Goal: Task Accomplishment & Management: Manage account settings

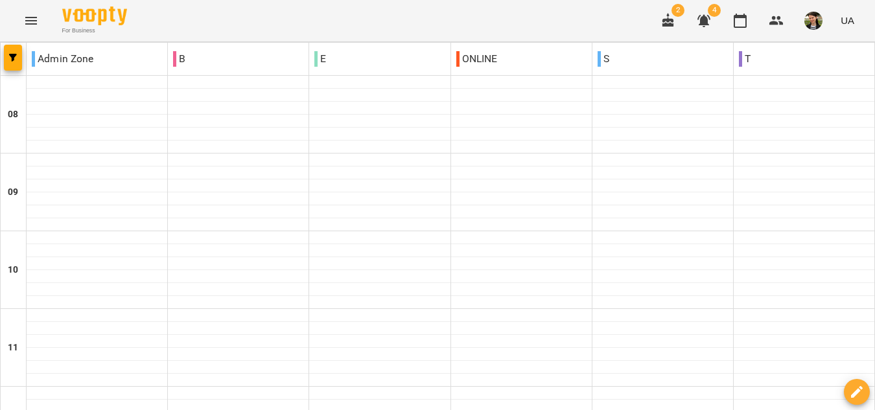
scroll to position [841, 0]
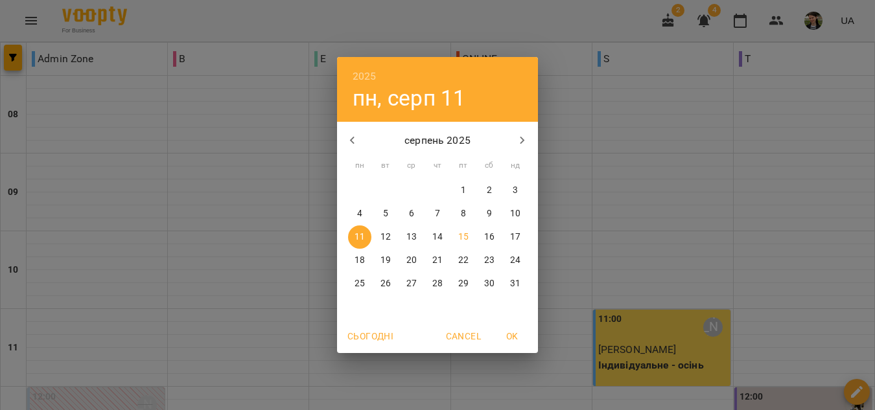
click at [353, 137] on icon "button" at bounding box center [353, 141] width 16 height 16
click at [387, 212] on p "8" at bounding box center [385, 213] width 5 height 13
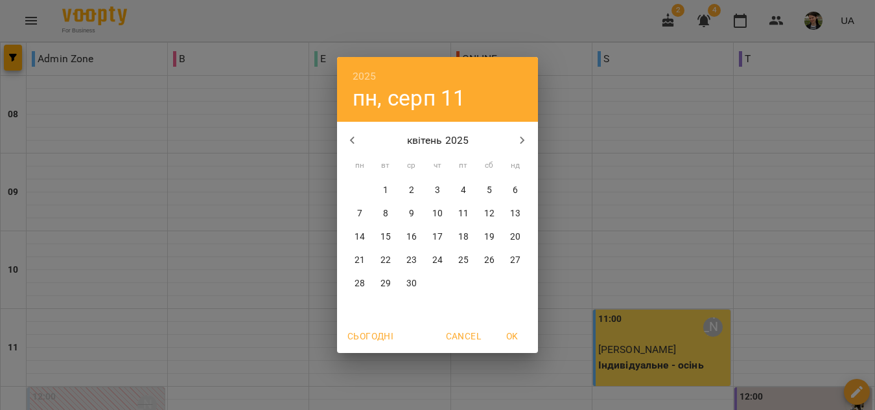
click at [748, 189] on div "28" at bounding box center [761, 190] width 26 height 23
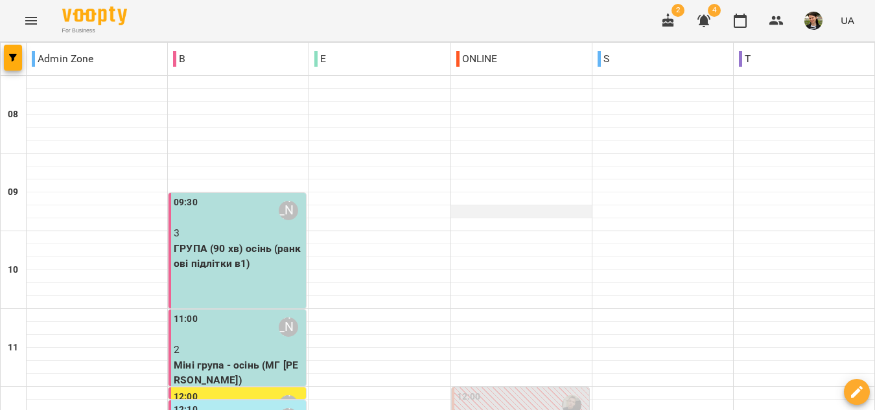
scroll to position [454, 0]
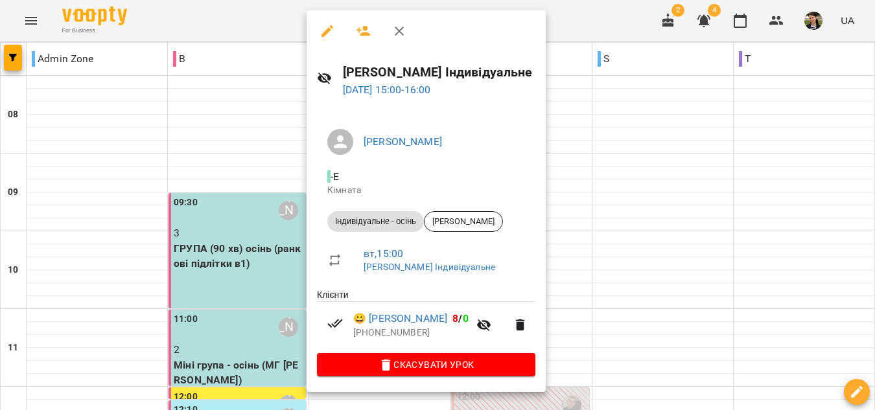
click at [377, 211] on div "Індивідуальне - осінь" at bounding box center [375, 221] width 97 height 21
click at [416, 314] on link "😀 [PERSON_NAME]" at bounding box center [400, 319] width 94 height 16
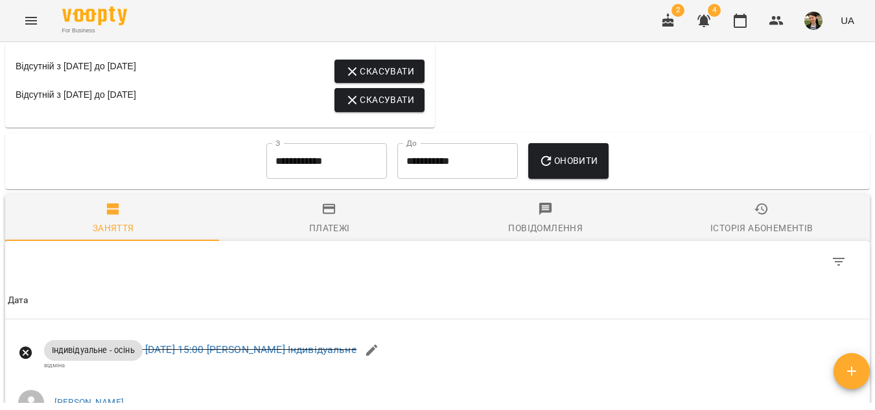
scroll to position [1037, 0]
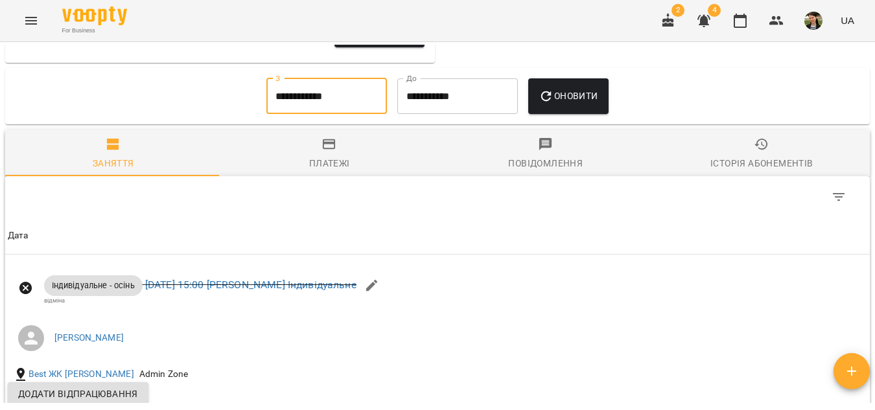
click at [346, 115] on input "**********" at bounding box center [326, 96] width 121 height 36
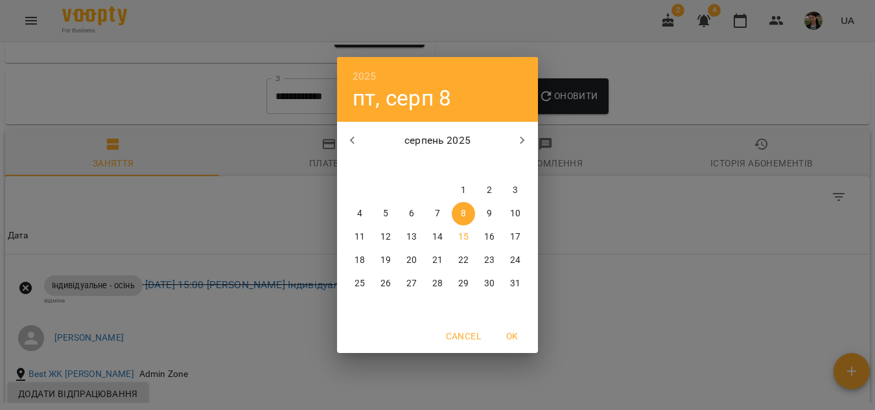
click at [354, 143] on icon "button" at bounding box center [353, 141] width 16 height 16
click at [353, 140] on icon "button" at bounding box center [353, 141] width 16 height 16
click at [359, 141] on icon "button" at bounding box center [353, 141] width 16 height 16
click at [355, 141] on icon "button" at bounding box center [353, 141] width 16 height 16
click at [383, 185] on p "1" at bounding box center [385, 190] width 5 height 13
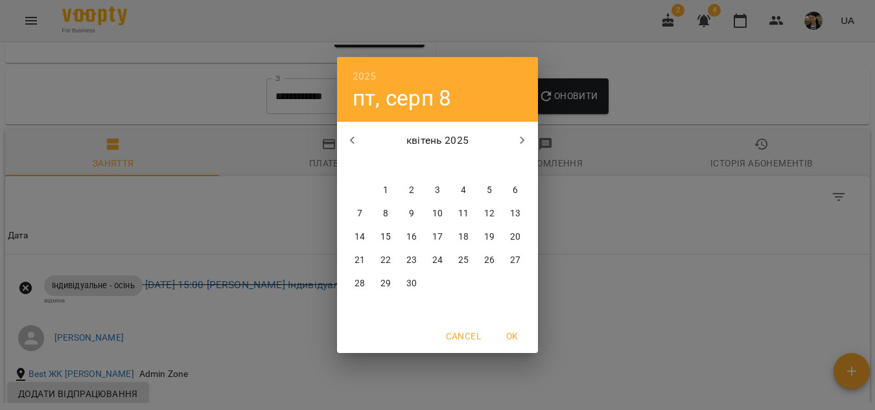
type input "**********"
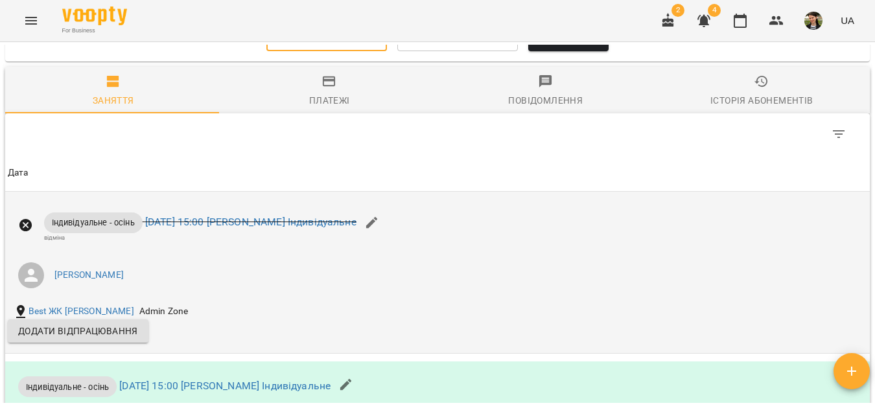
scroll to position [1078, 0]
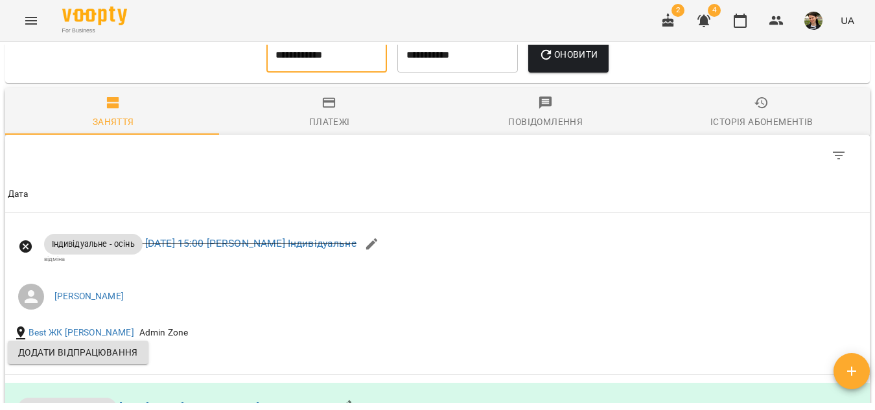
click at [284, 73] on input "**********" at bounding box center [326, 55] width 121 height 36
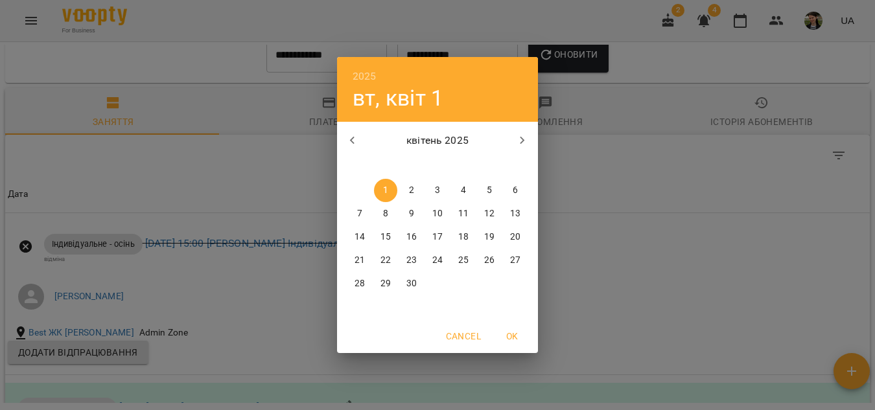
click at [557, 82] on div "2025 вт, квіт [DATE] вт ср чт пт сб нд 31 1 2 3 4 5 6 7 8 9 10 11 12 13 14 15 1…" at bounding box center [437, 205] width 875 height 410
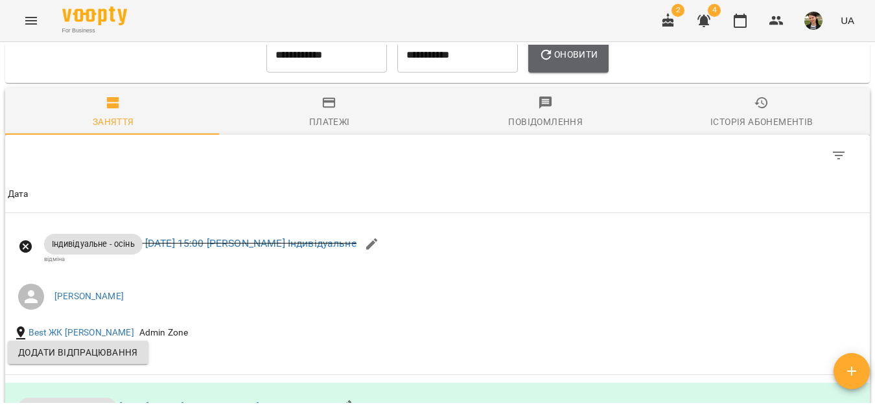
click at [564, 62] on span "Оновити" at bounding box center [568, 55] width 59 height 16
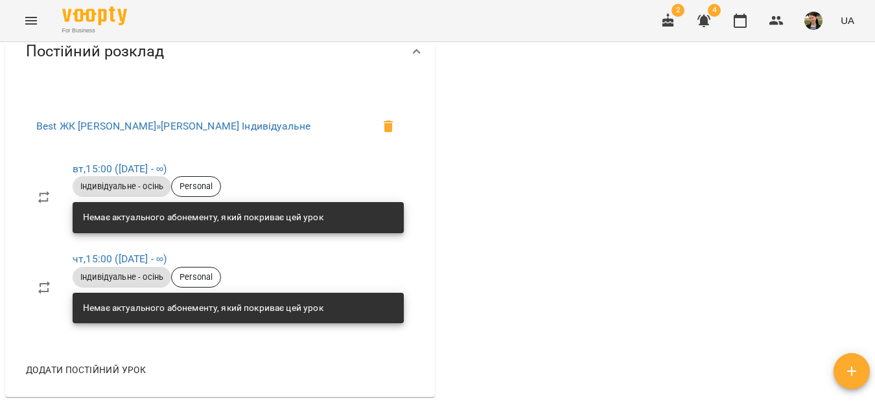
scroll to position [365, 0]
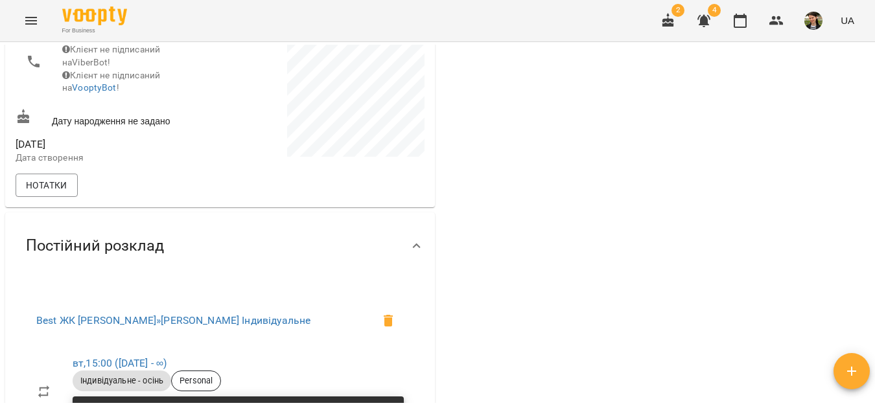
click at [27, 26] on icon "Menu" at bounding box center [31, 21] width 16 height 16
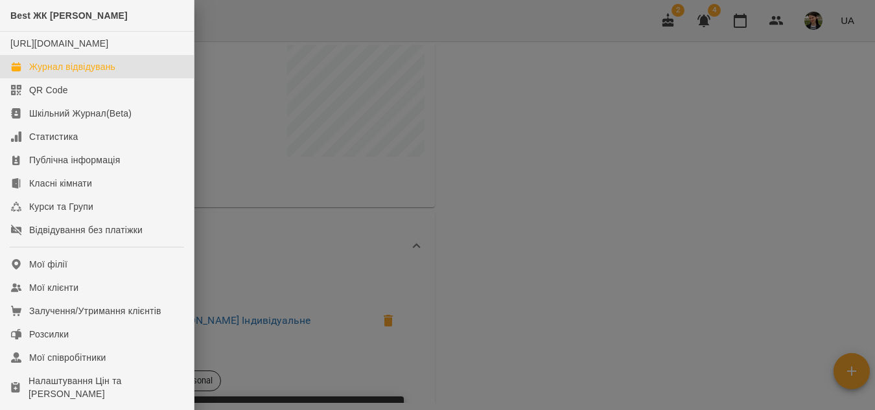
click at [91, 73] on div "Журнал відвідувань" at bounding box center [72, 66] width 86 height 13
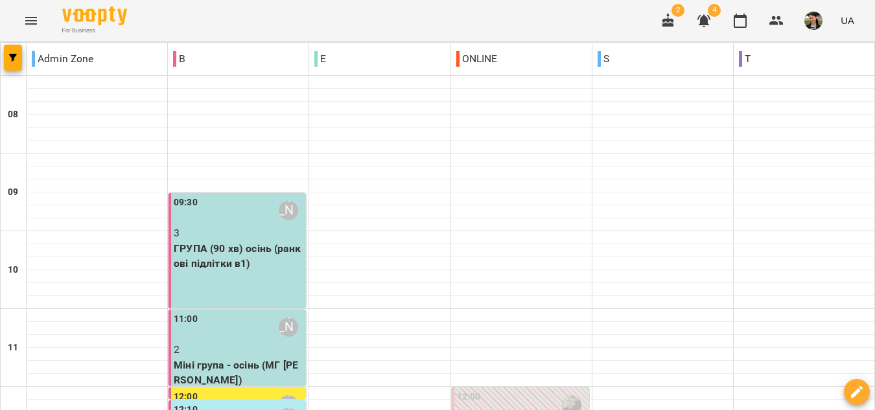
scroll to position [583, 0]
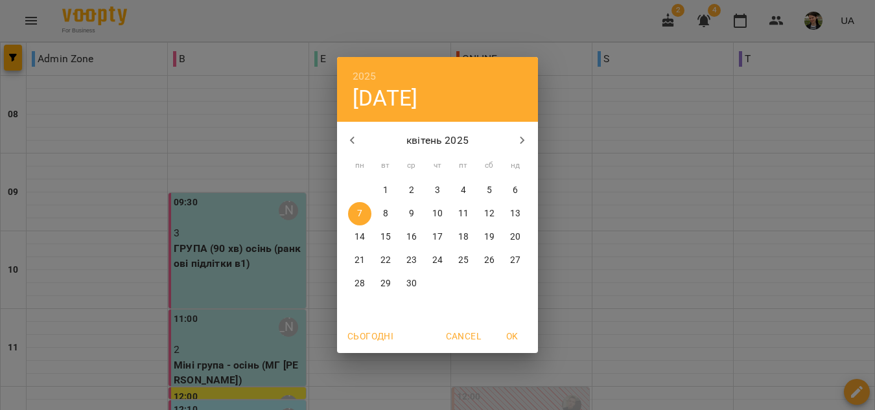
click at [522, 139] on icon "button" at bounding box center [522, 141] width 5 height 8
click at [432, 233] on p "14" at bounding box center [437, 237] width 10 height 13
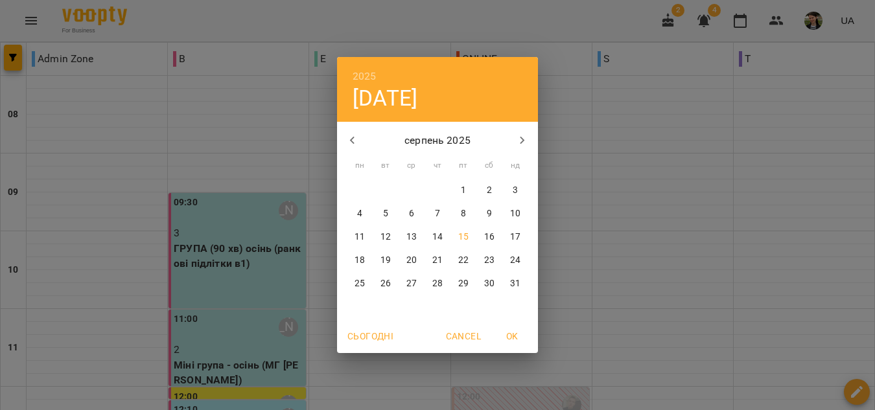
type input "**********"
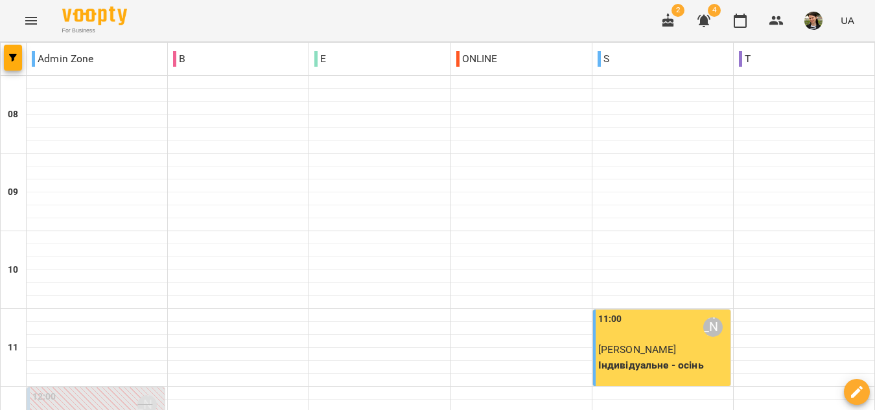
scroll to position [841, 0]
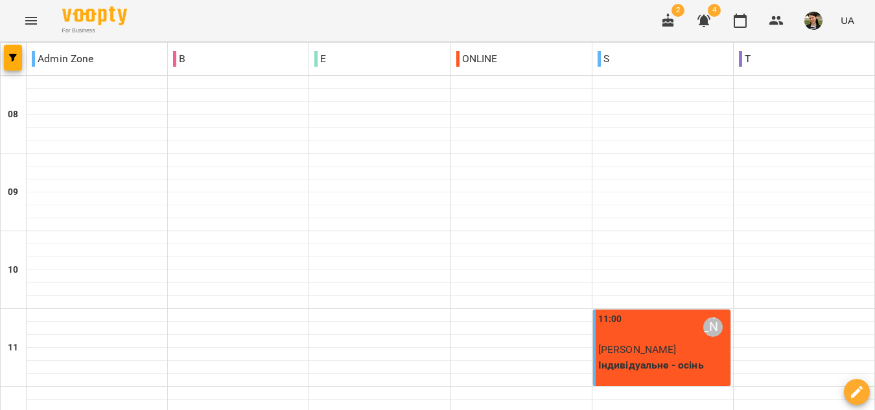
scroll to position [583, 0]
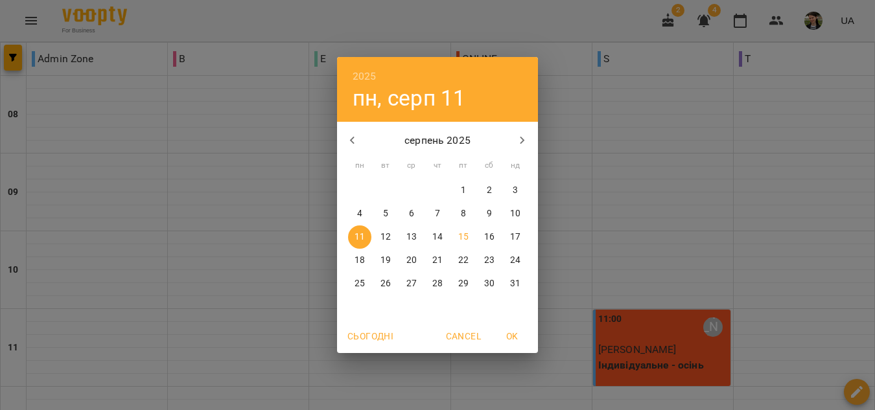
click at [354, 142] on icon "button" at bounding box center [353, 141] width 16 height 16
click at [356, 217] on span "7" at bounding box center [359, 213] width 23 height 13
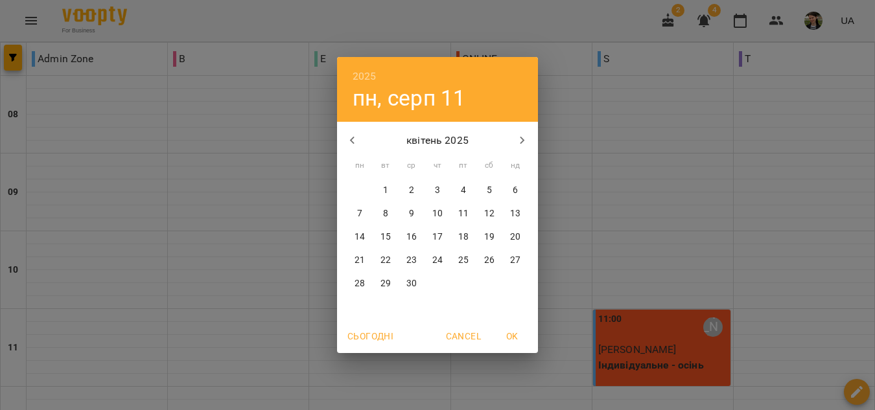
type input "**********"
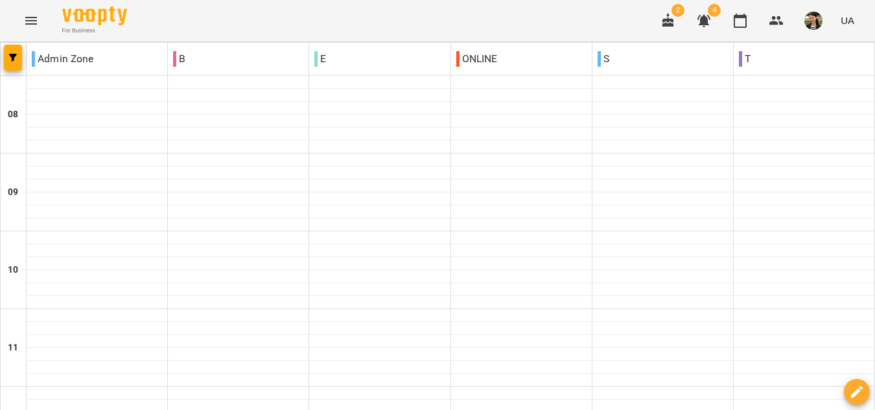
scroll to position [518, 0]
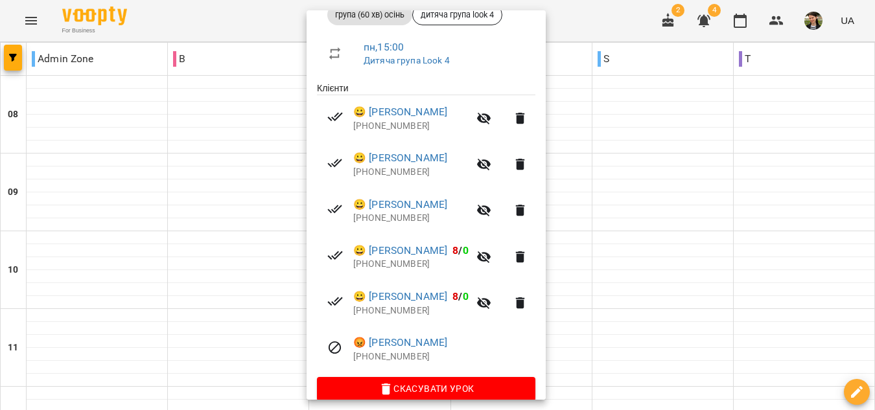
scroll to position [225, 0]
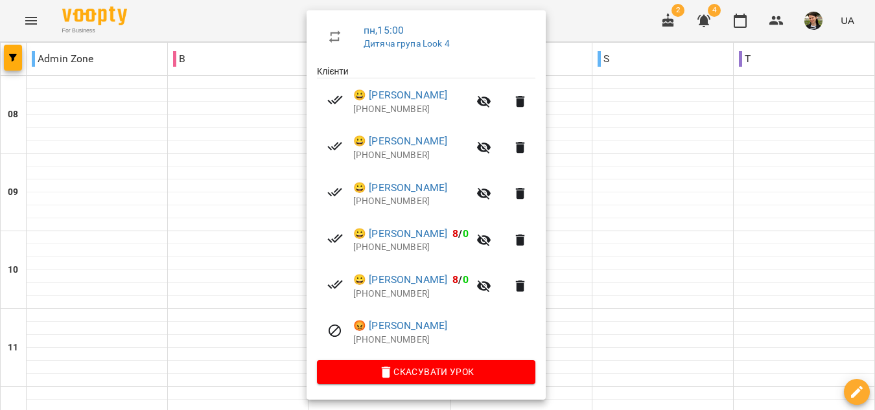
click at [863, 199] on div at bounding box center [437, 205] width 875 height 410
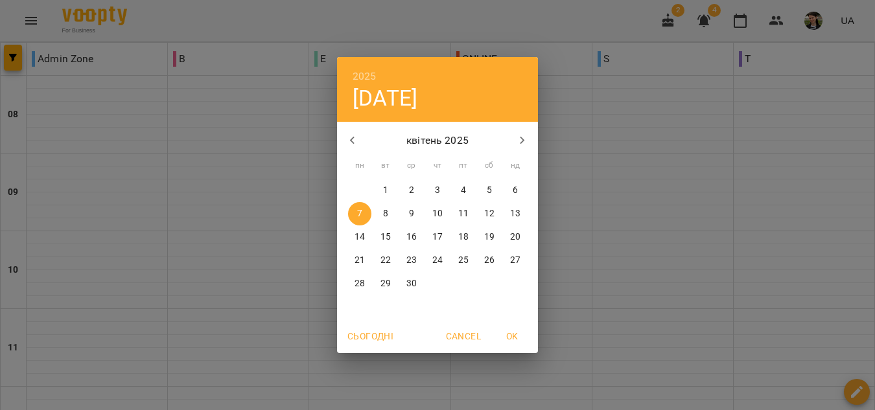
click at [872, 154] on div "2025 пн, квіт [DATE] вт ср чт пт сб нд 31 1 2 3 4 5 6 7 8 9 10 11 12 13 14 15 1…" at bounding box center [437, 205] width 875 height 410
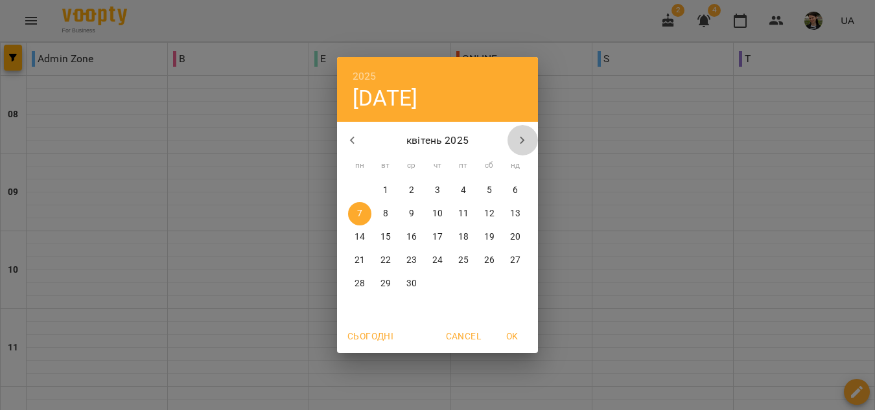
click at [526, 143] on icon "button" at bounding box center [523, 141] width 16 height 16
click at [350, 135] on icon "button" at bounding box center [353, 141] width 16 height 16
click at [435, 281] on p "29" at bounding box center [437, 283] width 10 height 13
type input "**********"
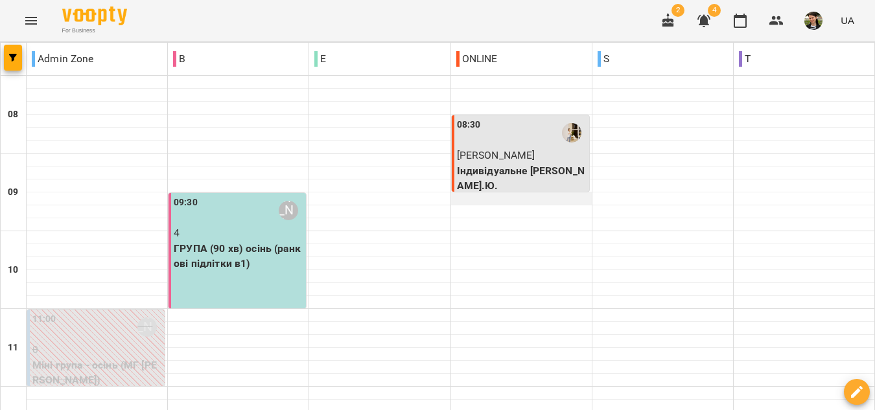
scroll to position [454, 0]
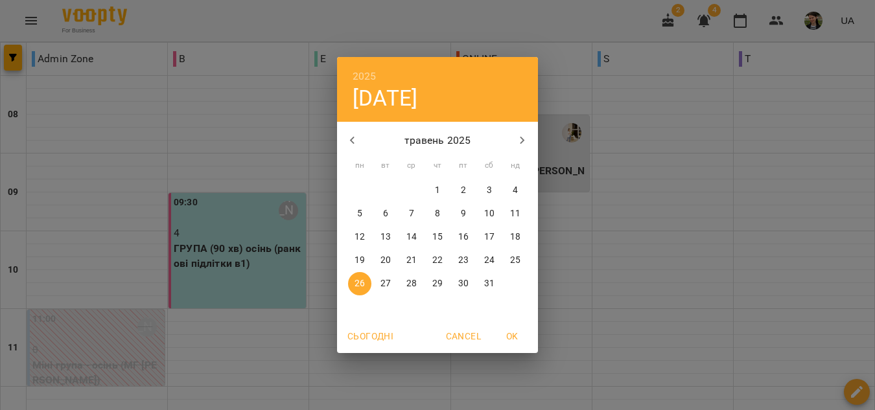
click at [413, 283] on p "28" at bounding box center [411, 283] width 10 height 13
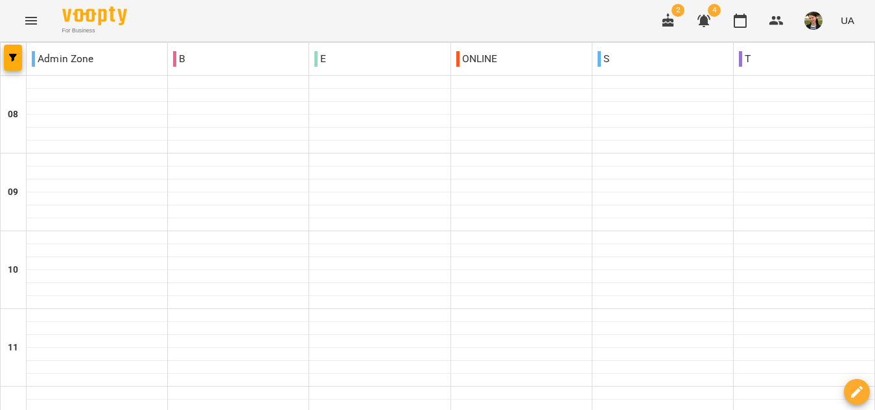
type input "**********"
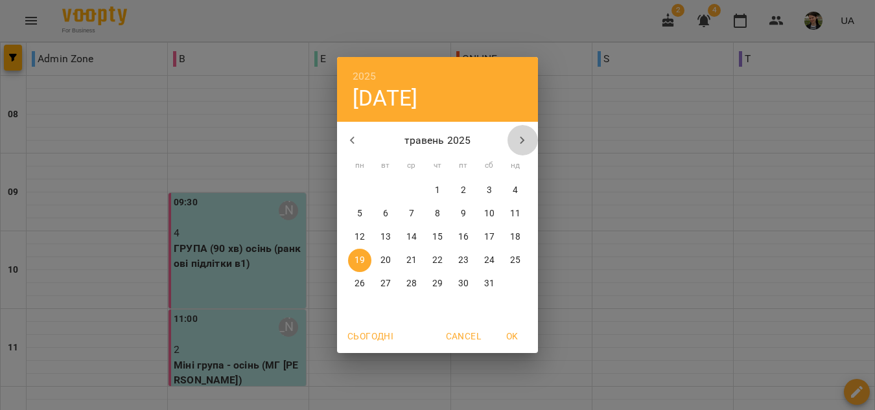
click at [518, 133] on icon "button" at bounding box center [523, 141] width 16 height 16
click at [349, 135] on icon "button" at bounding box center [353, 141] width 16 height 16
click at [389, 237] on p "10" at bounding box center [385, 237] width 10 height 13
type input "**********"
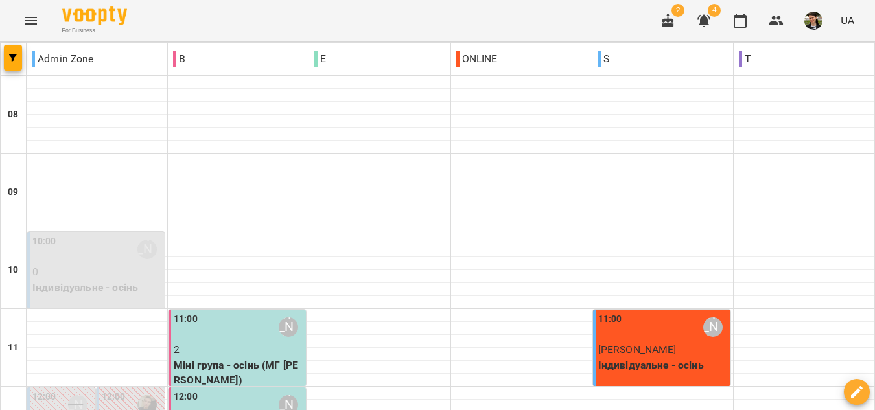
scroll to position [389, 0]
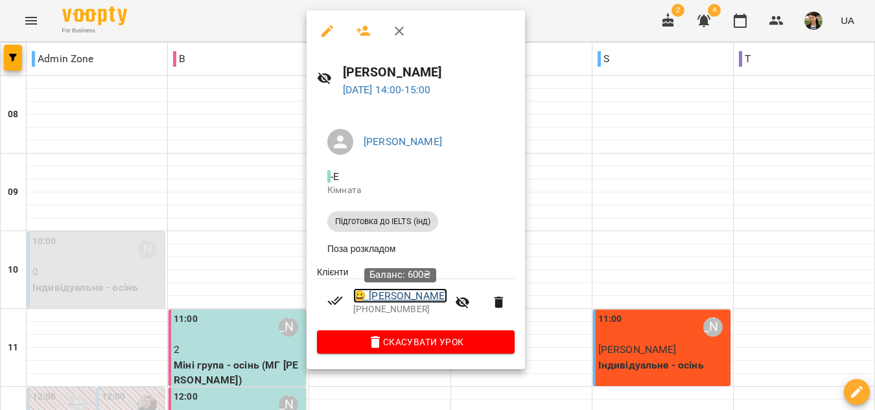
click at [420, 296] on link "😀 [PERSON_NAME]" at bounding box center [400, 296] width 94 height 16
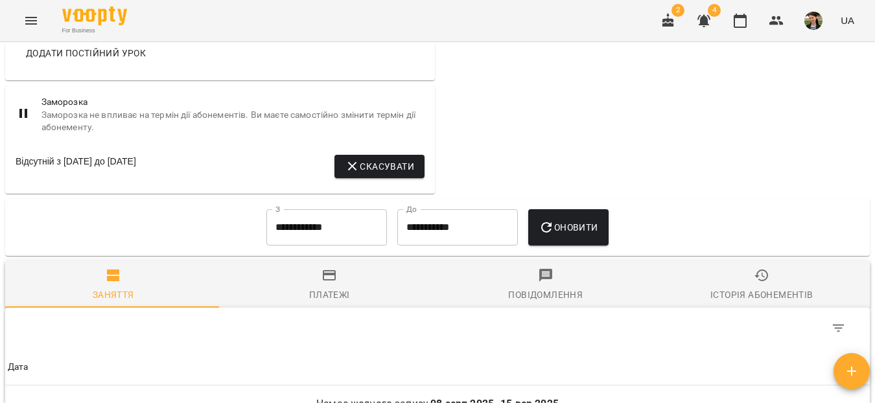
scroll to position [907, 0]
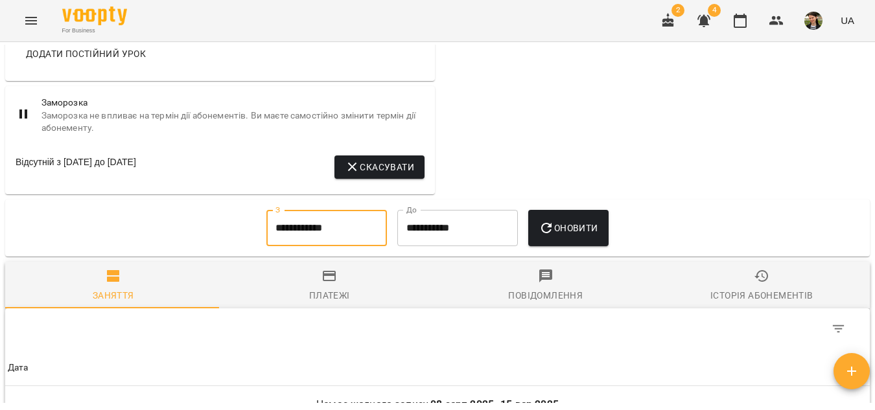
click at [297, 246] on input "**********" at bounding box center [326, 228] width 121 height 36
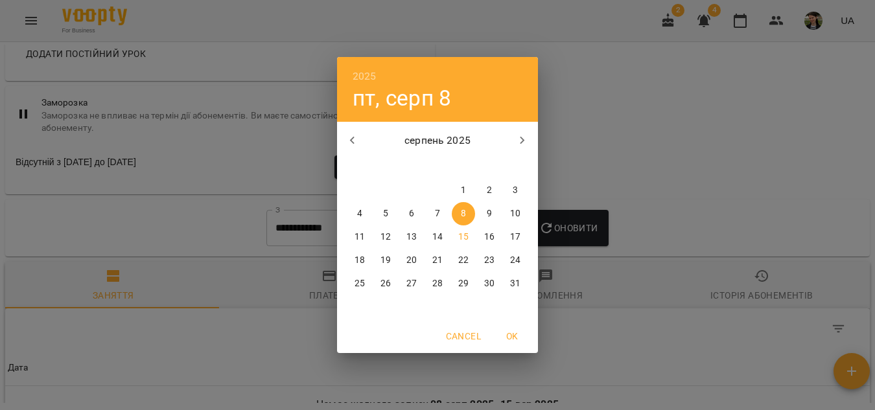
click at [353, 145] on icon "button" at bounding box center [353, 141] width 16 height 16
click at [510, 193] on span "1" at bounding box center [515, 190] width 23 height 13
type input "**********"
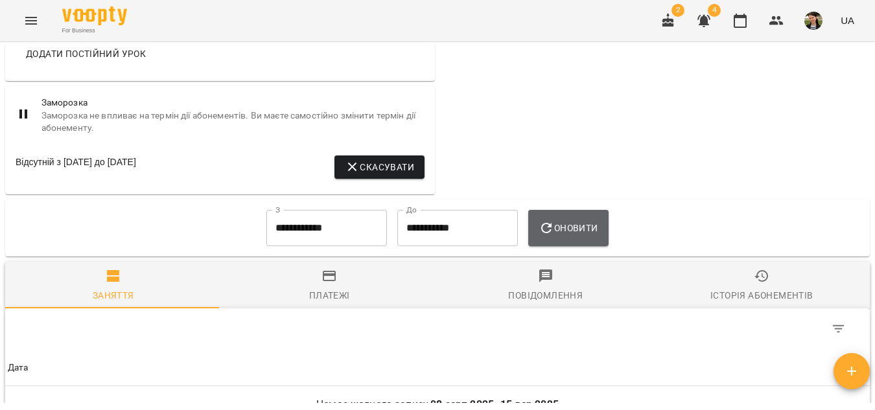
click at [566, 236] on span "Оновити" at bounding box center [568, 228] width 59 height 16
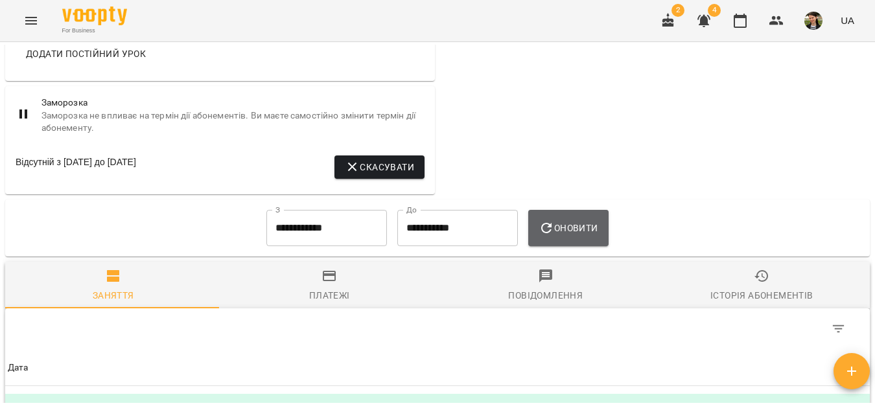
click at [566, 246] on button "Оновити" at bounding box center [568, 228] width 80 height 36
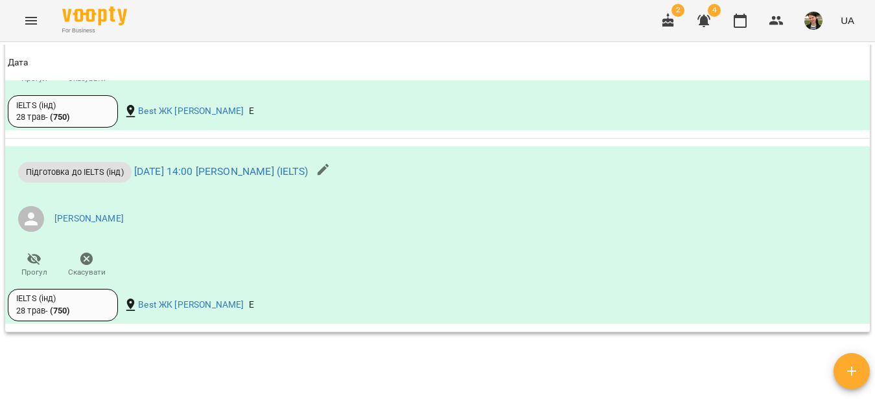
scroll to position [2617, 0]
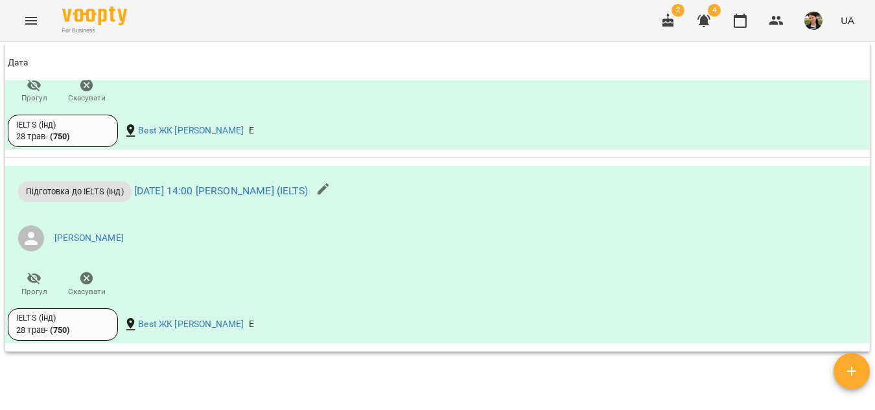
click at [32, 21] on icon "Menu" at bounding box center [31, 21] width 16 height 16
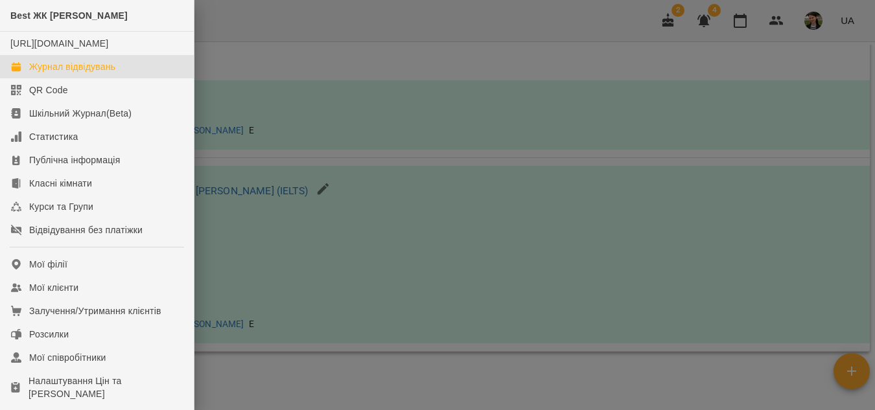
click at [111, 73] on div "Журнал відвідувань" at bounding box center [72, 66] width 86 height 13
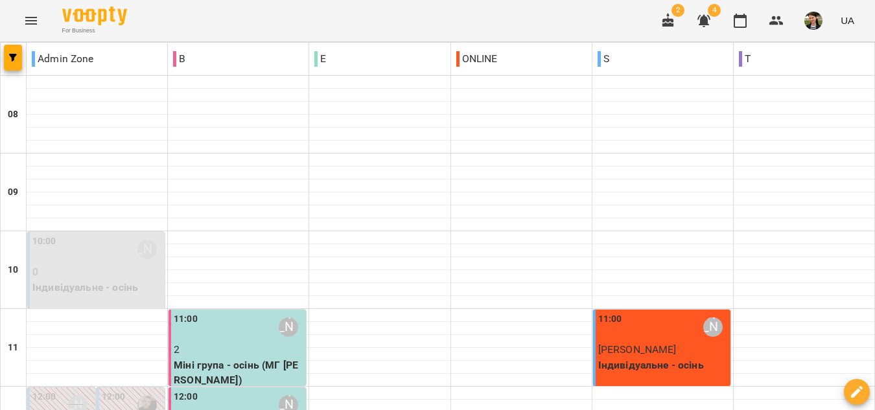
scroll to position [841, 0]
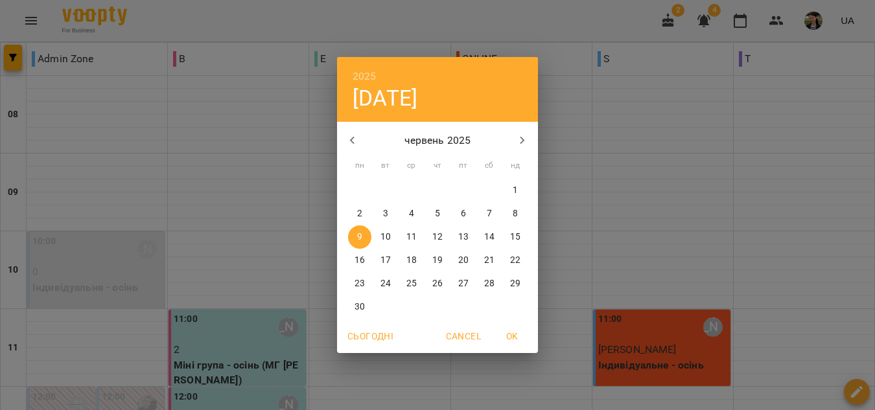
click at [349, 143] on icon "button" at bounding box center [353, 141] width 16 height 16
click at [381, 230] on button "13" at bounding box center [385, 237] width 23 height 23
type input "**********"
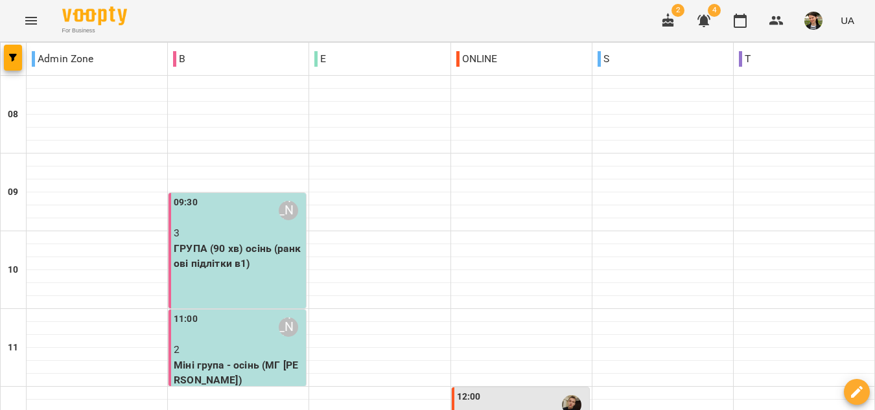
scroll to position [711, 0]
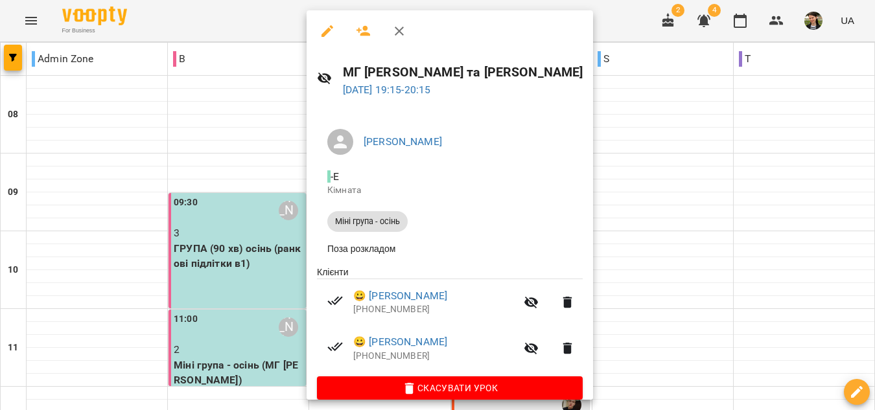
click at [403, 31] on icon "button" at bounding box center [399, 31] width 16 height 16
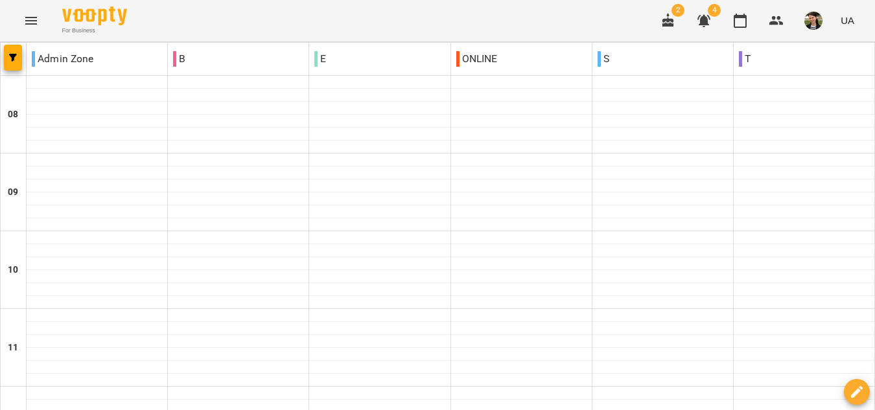
scroll to position [776, 0]
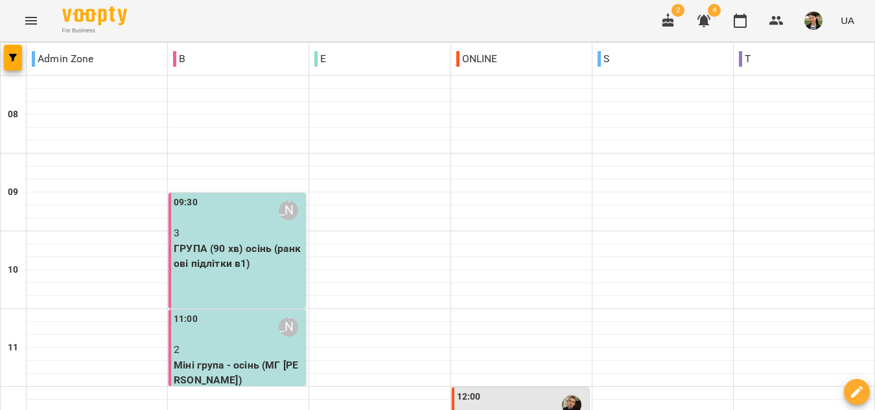
scroll to position [454, 0]
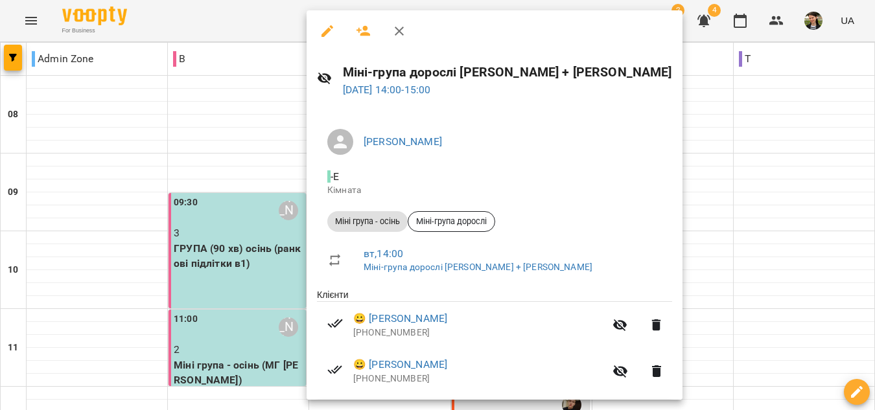
click at [397, 23] on icon "button" at bounding box center [399, 31] width 16 height 16
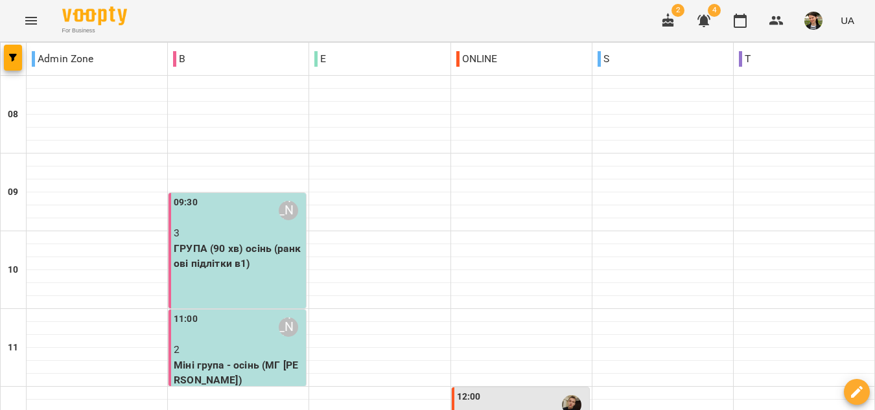
scroll to position [713, 0]
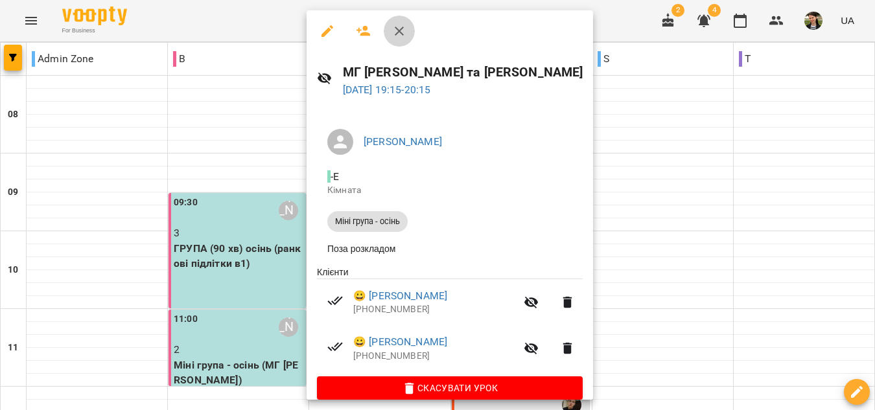
click at [399, 24] on icon "button" at bounding box center [399, 31] width 16 height 16
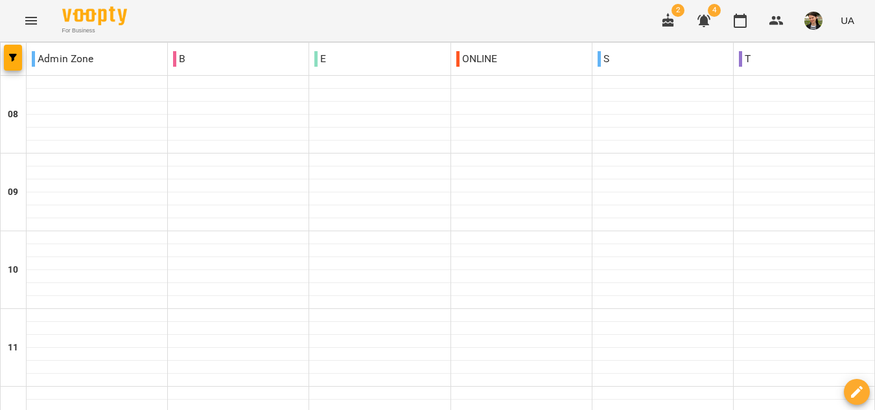
scroll to position [646, 0]
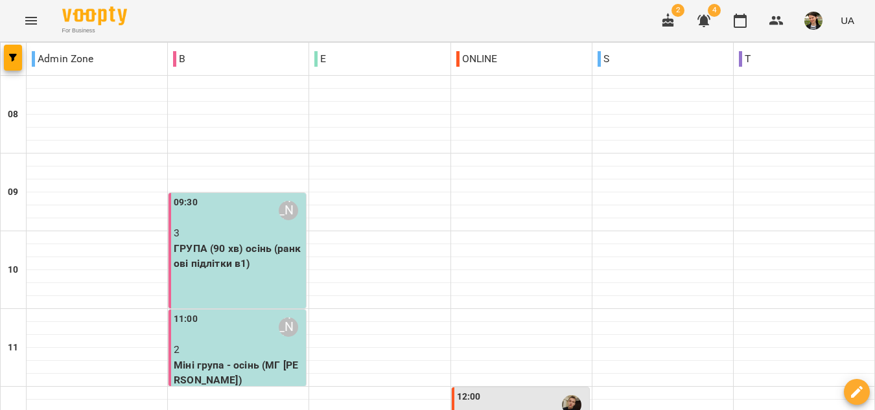
scroll to position [130, 0]
click at [234, 342] on p "2" at bounding box center [239, 350] width 130 height 16
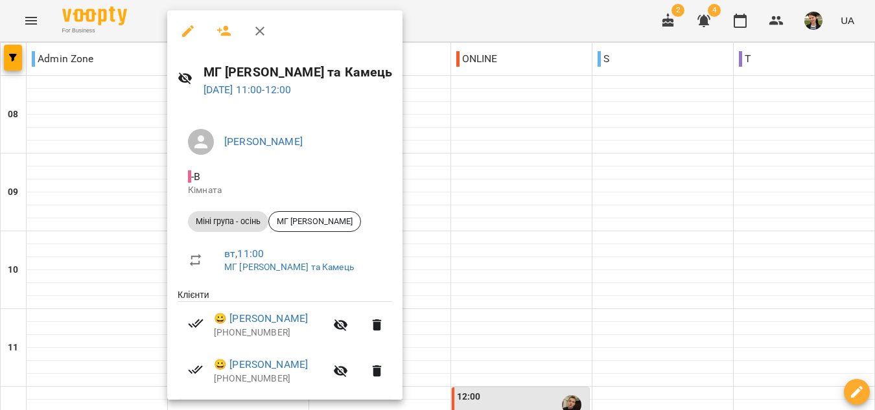
click at [511, 23] on div at bounding box center [437, 205] width 875 height 410
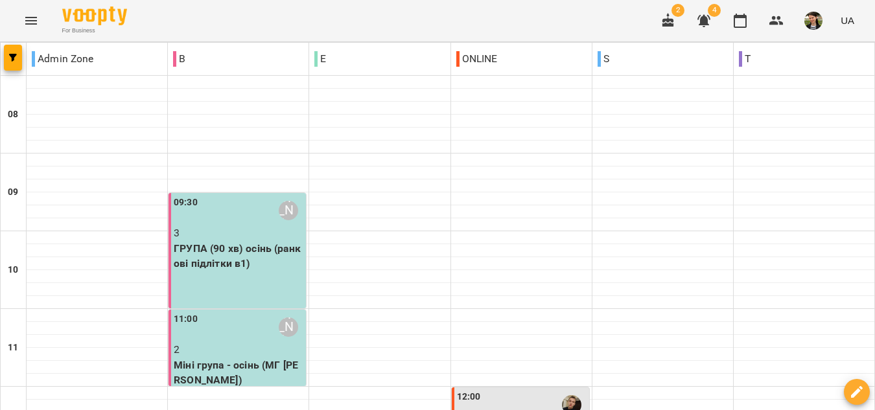
click at [255, 312] on div "11:00 [PERSON_NAME]" at bounding box center [239, 327] width 130 height 30
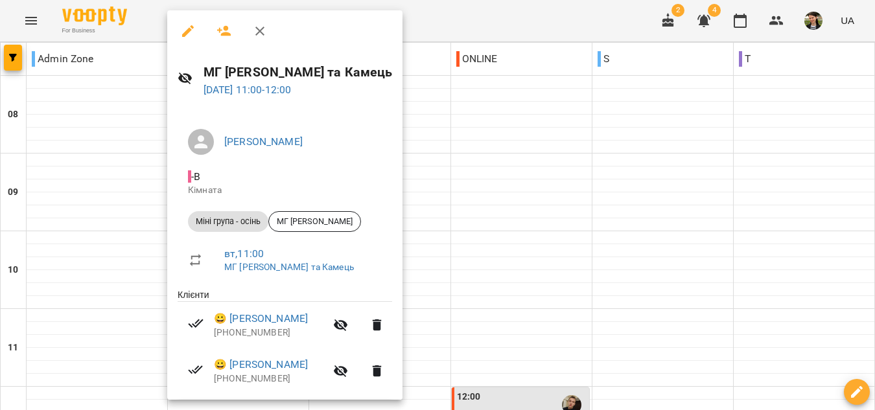
click at [255, 29] on icon "button" at bounding box center [260, 31] width 16 height 16
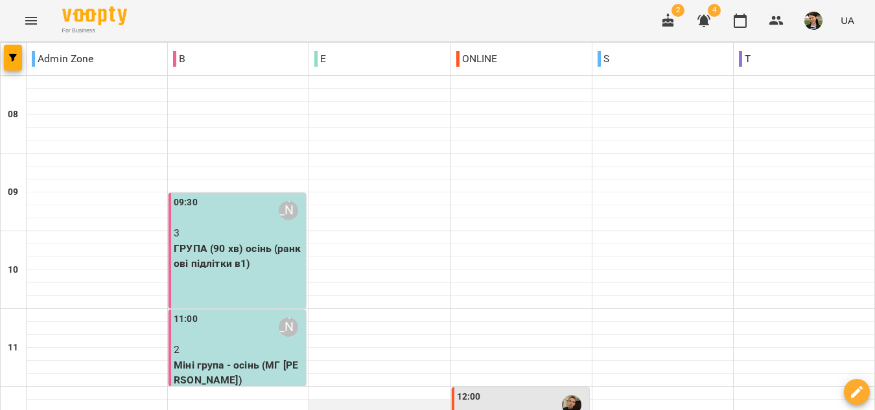
scroll to position [324, 0]
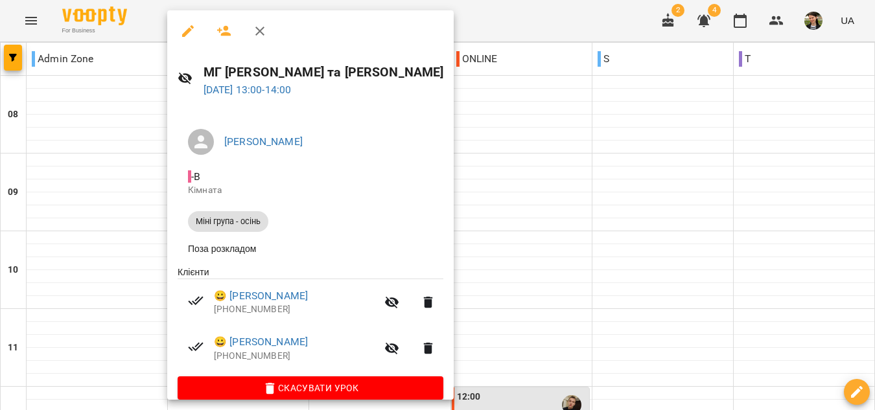
click at [264, 32] on icon "button" at bounding box center [260, 31] width 16 height 16
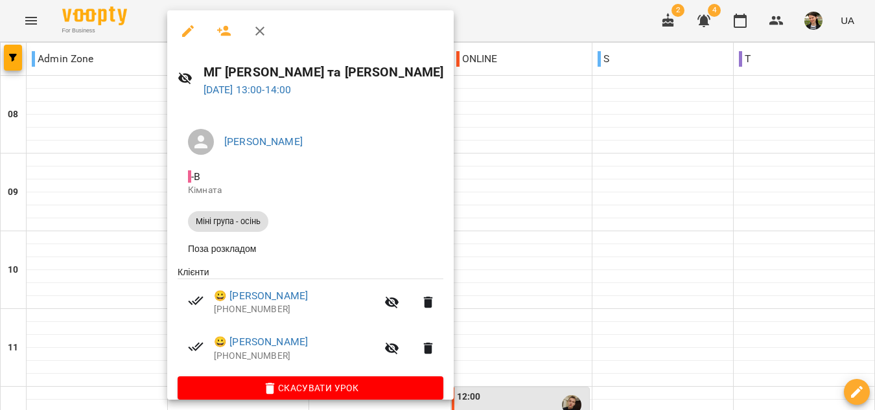
click at [87, 123] on div at bounding box center [437, 205] width 875 height 410
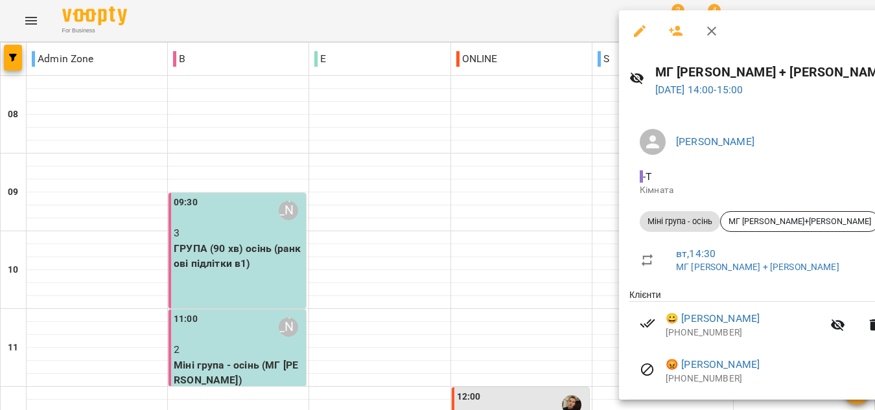
click at [709, 28] on icon "button" at bounding box center [711, 31] width 9 height 9
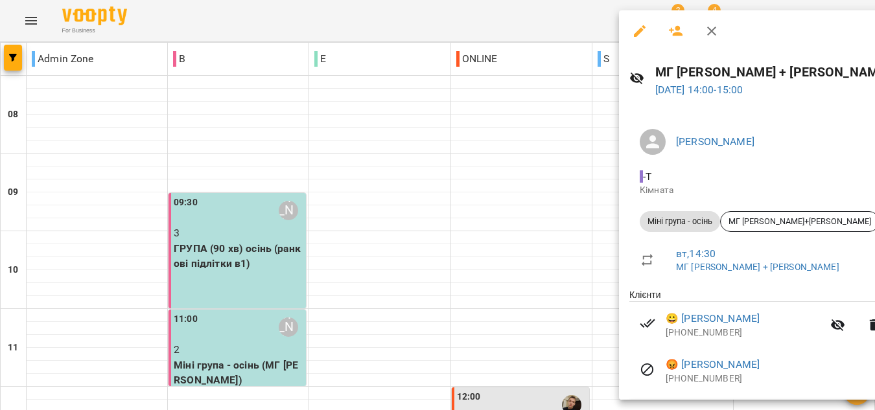
click at [540, 287] on div at bounding box center [437, 205] width 875 height 410
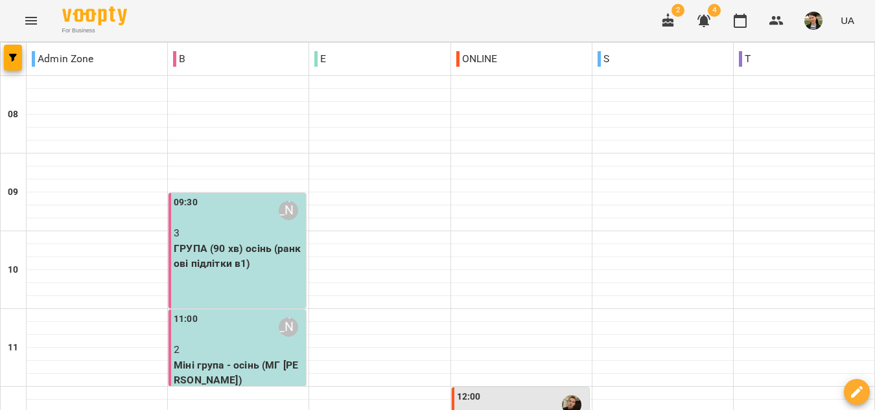
scroll to position [648, 0]
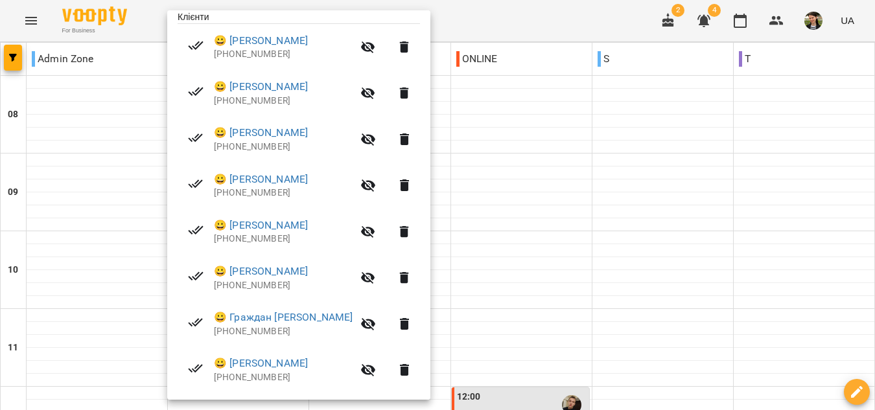
scroll to position [259, 0]
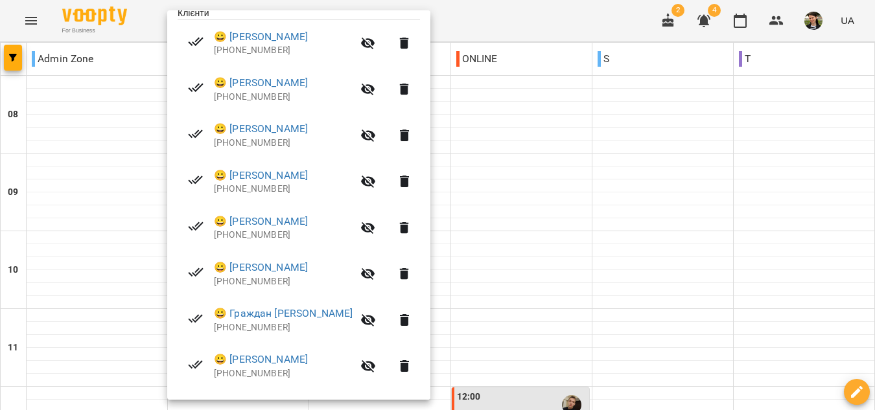
click at [123, 192] on div at bounding box center [437, 205] width 875 height 410
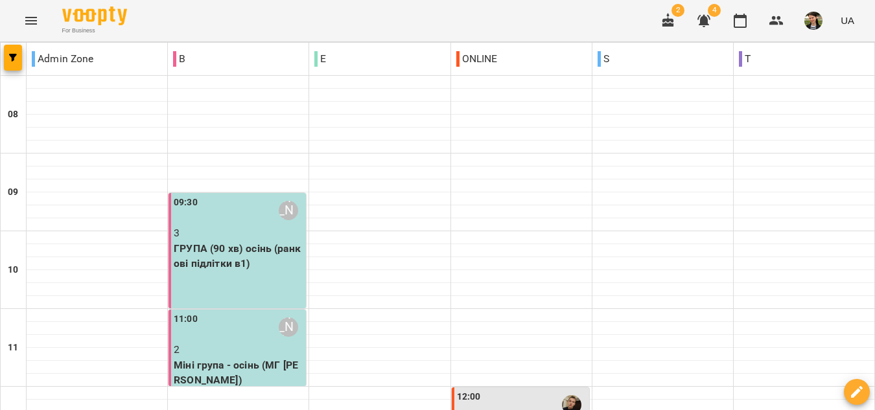
scroll to position [776, 0]
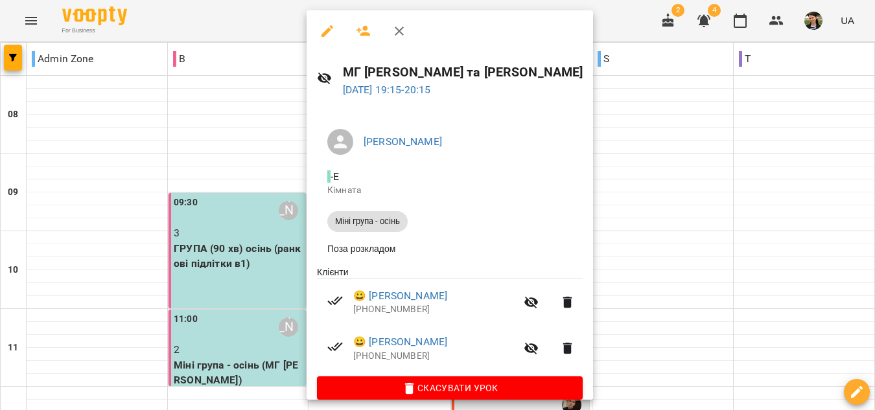
click at [224, 279] on div at bounding box center [437, 205] width 875 height 410
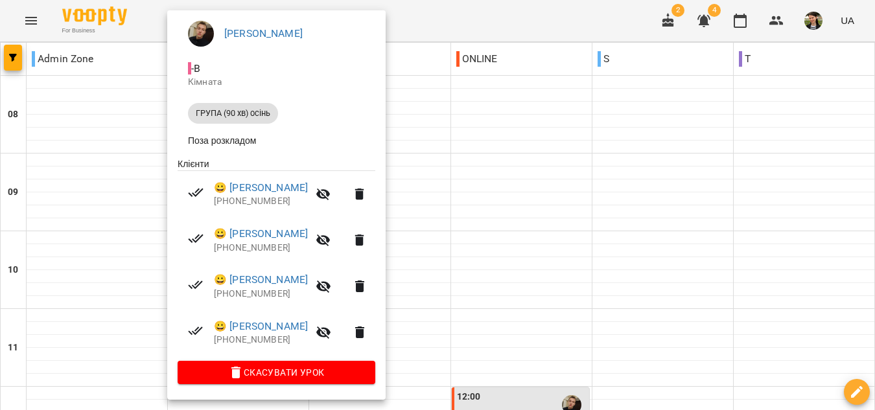
scroll to position [111, 0]
click at [135, 256] on div at bounding box center [437, 205] width 875 height 410
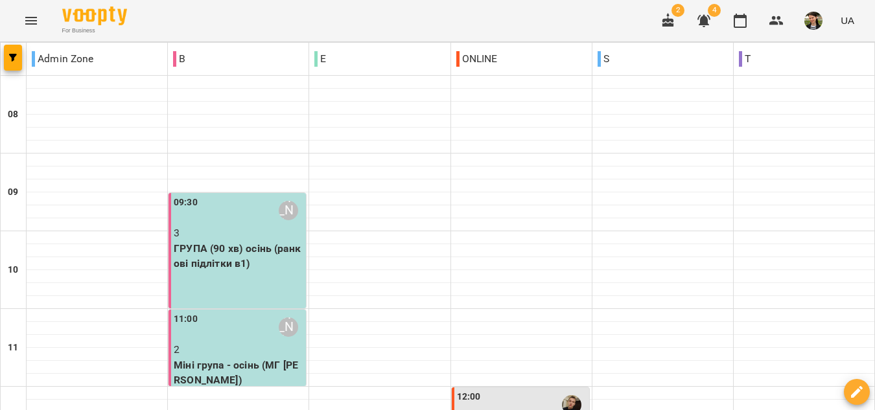
drag, startPoint x: 135, startPoint y: 256, endPoint x: 522, endPoint y: 257, distance: 386.9
select select
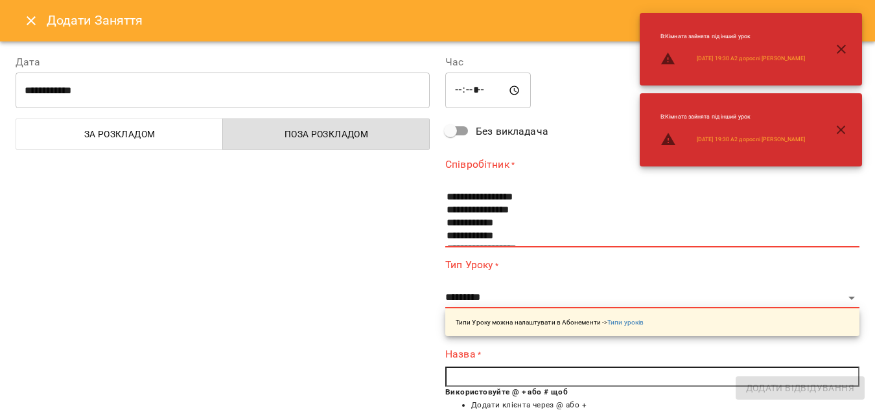
click at [36, 17] on icon "Close" at bounding box center [31, 21] width 16 height 16
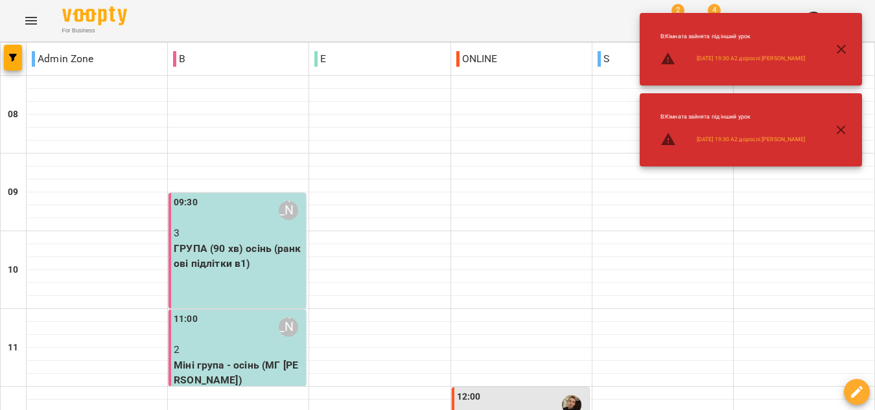
scroll to position [646, 0]
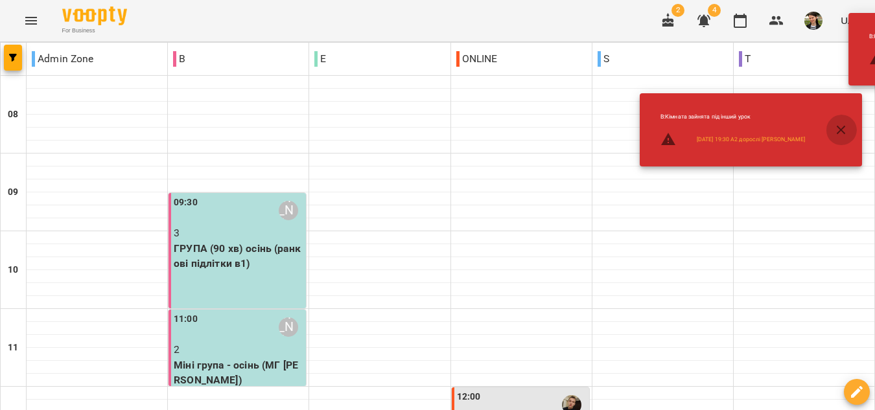
click at [841, 127] on icon "button" at bounding box center [841, 130] width 16 height 16
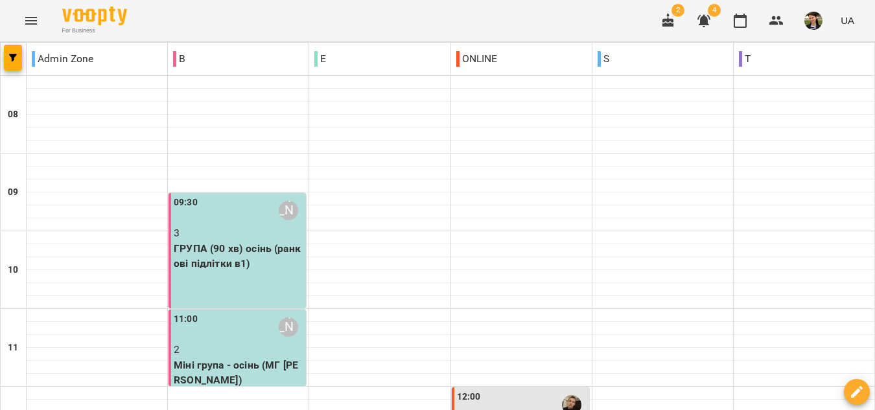
scroll to position [711, 0]
type input "**********"
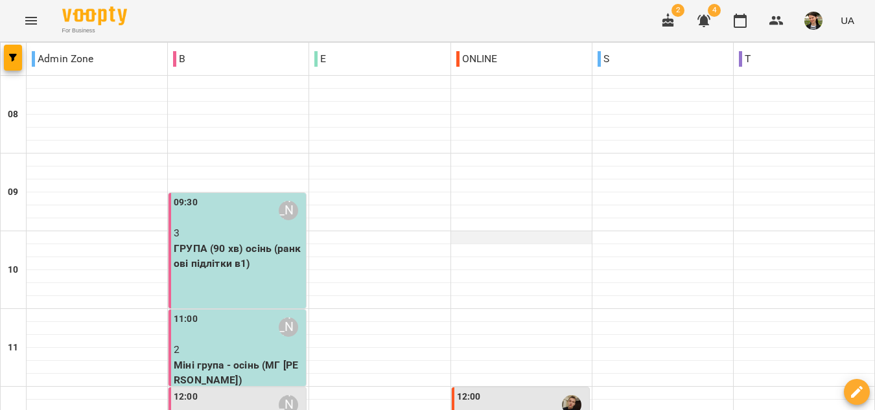
scroll to position [648, 0]
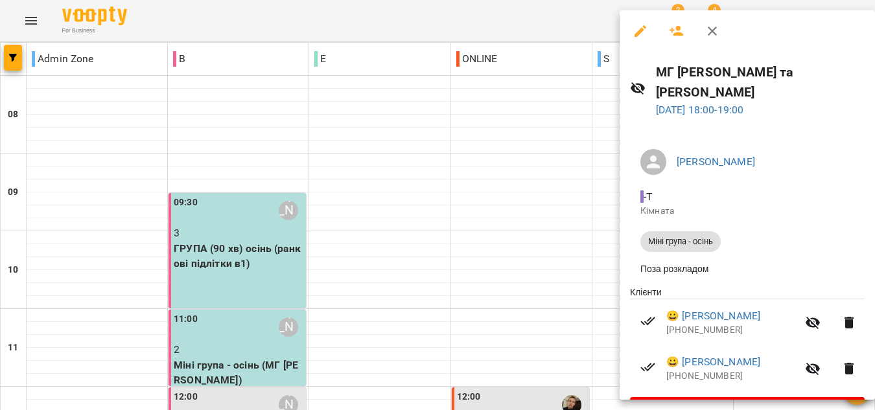
click at [527, 25] on div at bounding box center [437, 205] width 875 height 410
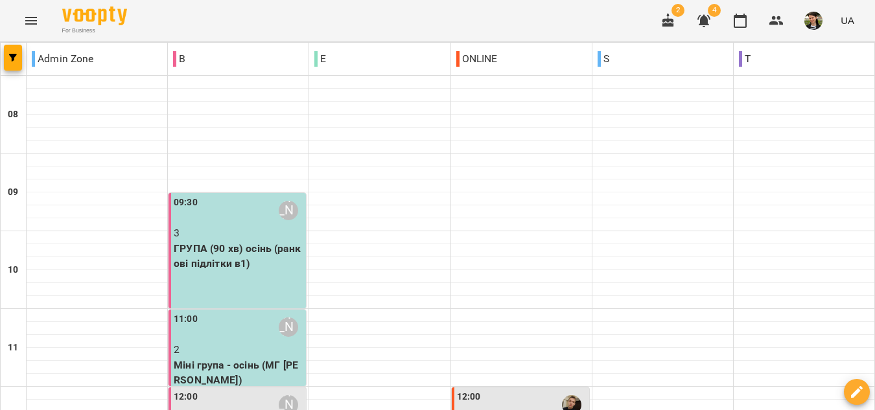
scroll to position [583, 0]
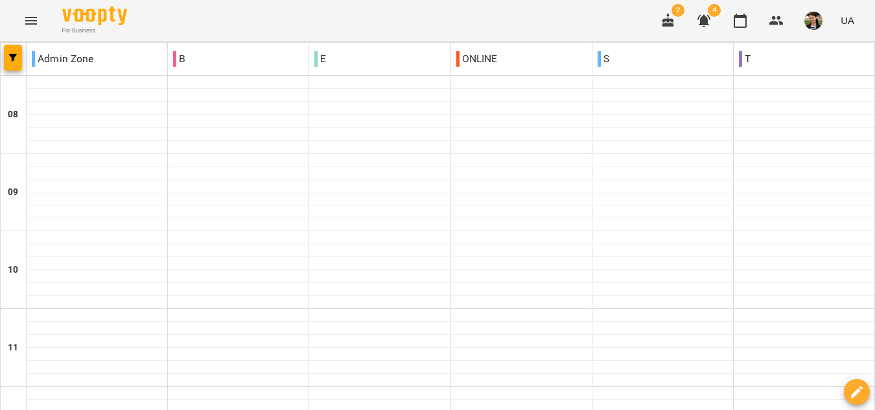
scroll to position [841, 0]
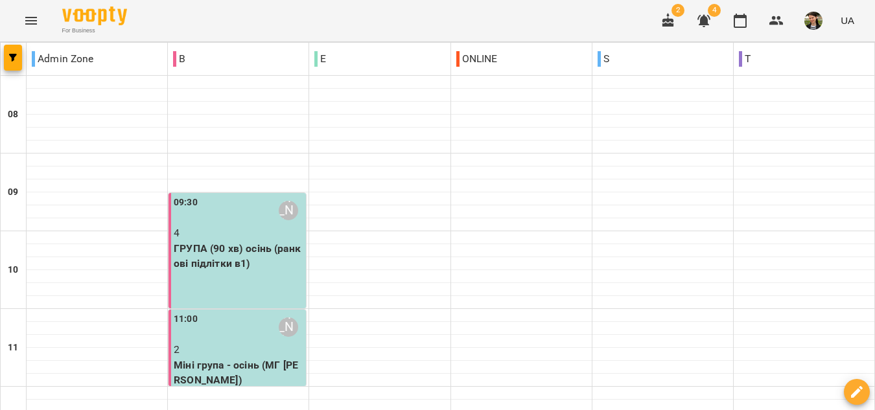
scroll to position [648, 0]
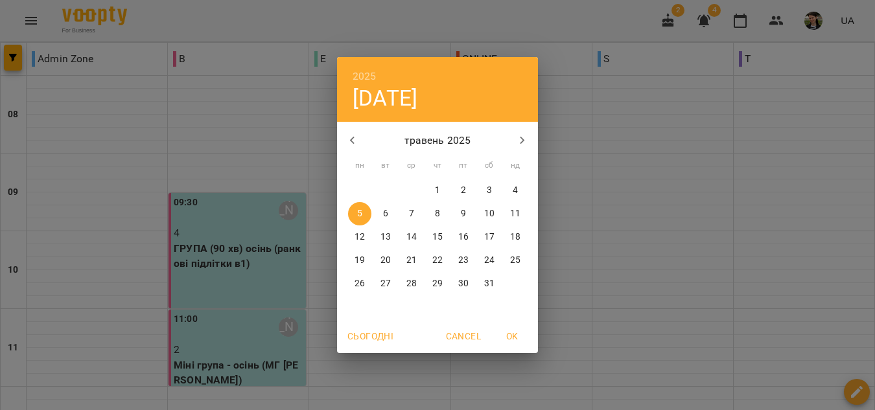
click at [358, 257] on p "19" at bounding box center [359, 260] width 10 height 13
type input "**********"
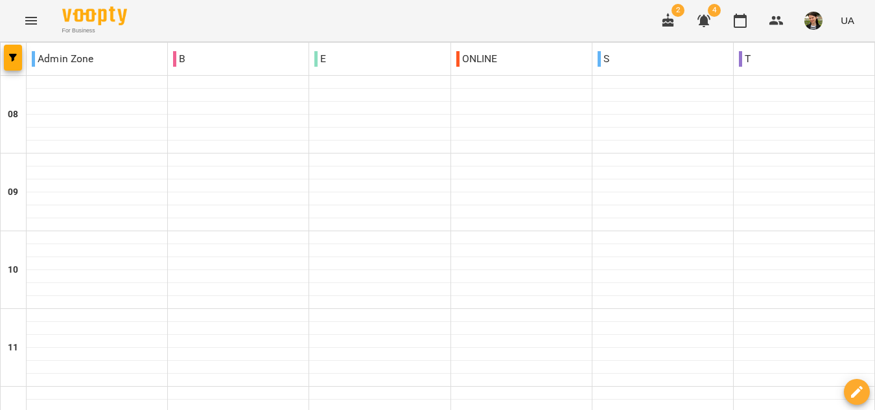
scroll to position [778, 0]
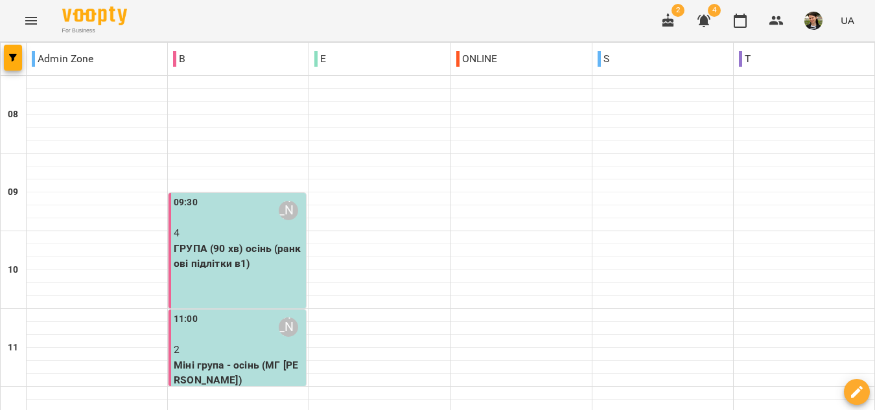
scroll to position [713, 0]
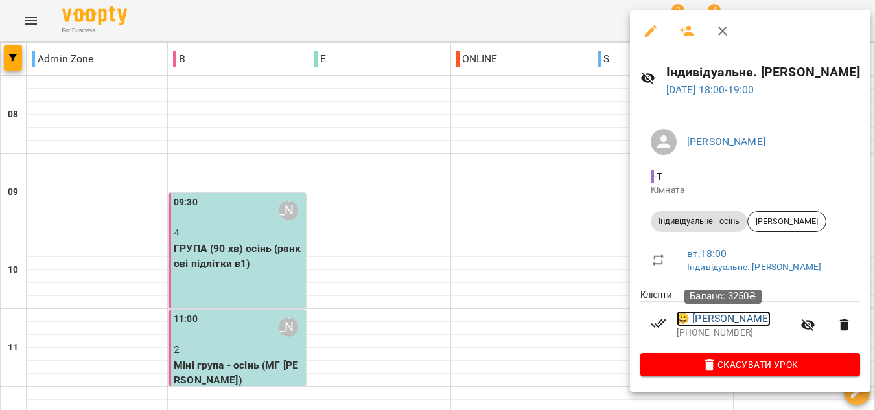
click at [735, 318] on link "😀 [PERSON_NAME]" at bounding box center [724, 319] width 94 height 16
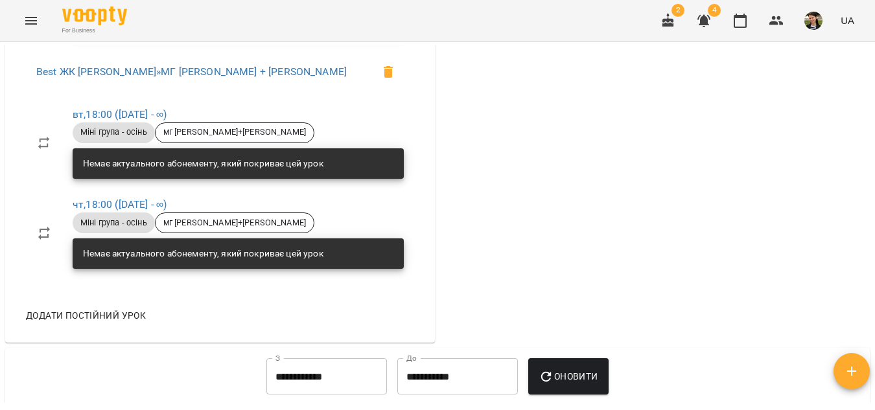
scroll to position [972, 0]
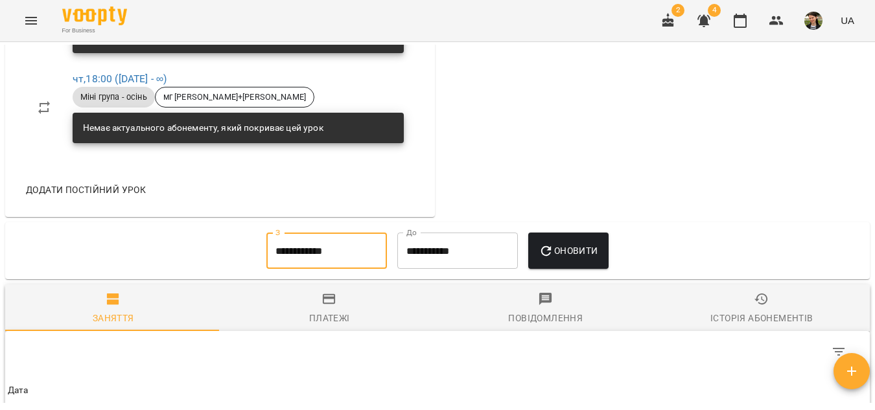
click at [329, 269] on input "**********" at bounding box center [326, 251] width 121 height 36
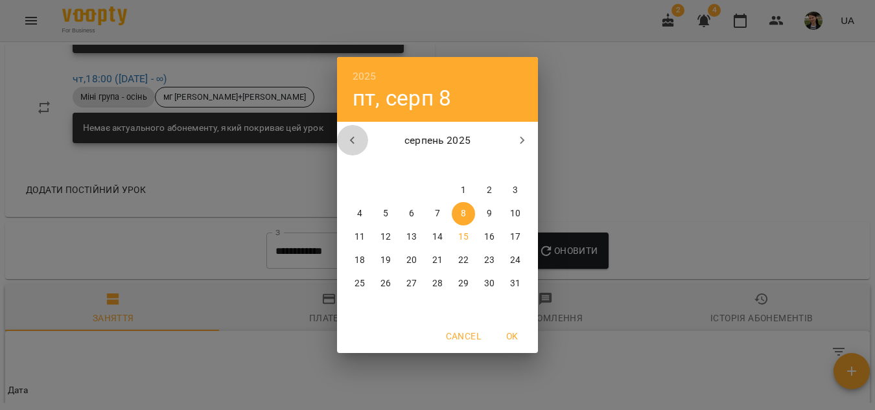
click at [345, 139] on icon "button" at bounding box center [353, 141] width 16 height 16
click at [386, 191] on p "1" at bounding box center [385, 190] width 5 height 13
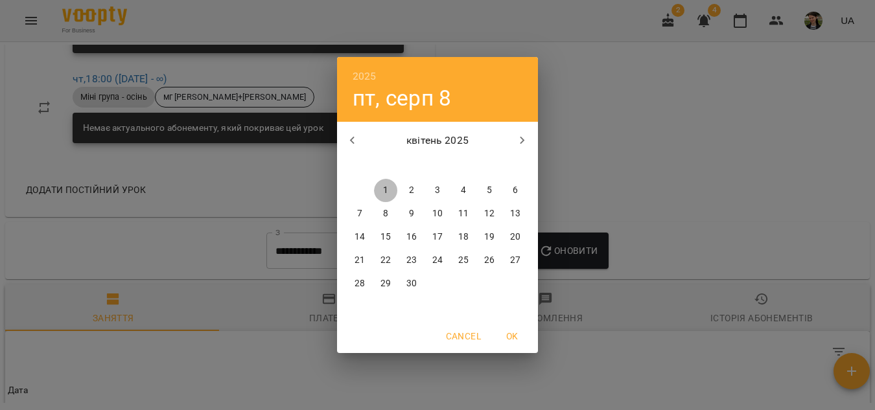
type input "**********"
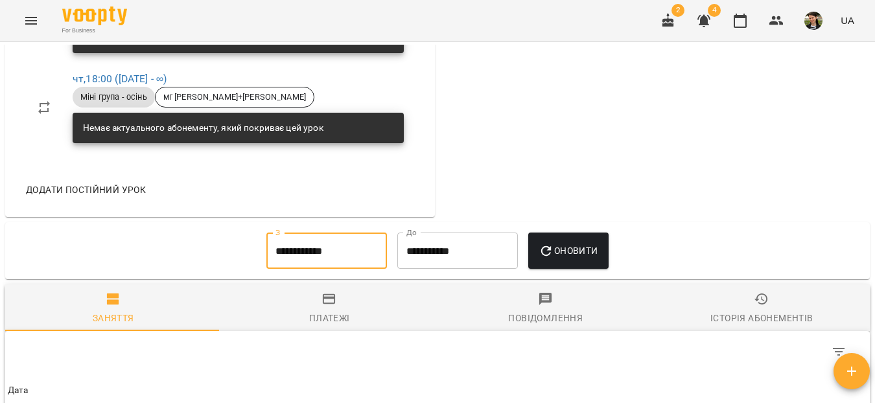
click at [586, 259] on span "Оновити" at bounding box center [568, 251] width 59 height 16
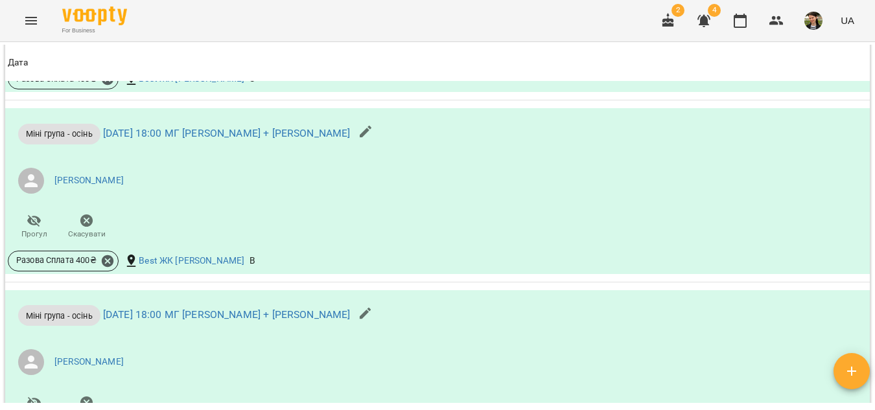
scroll to position [5119, 0]
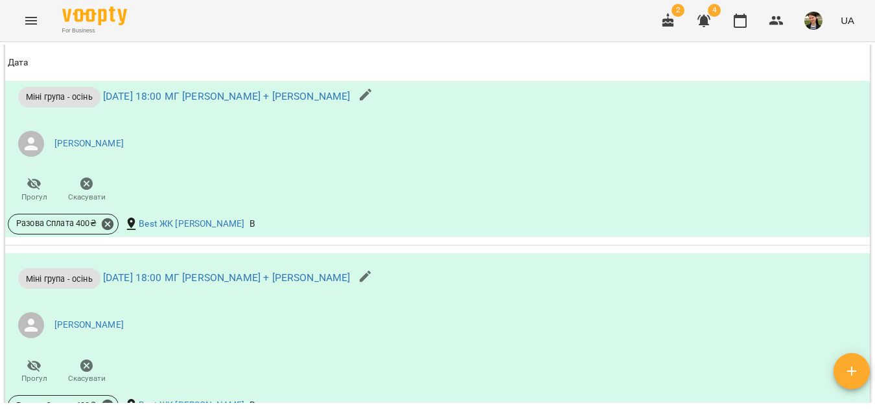
click at [29, 17] on icon "Menu" at bounding box center [31, 21] width 16 height 16
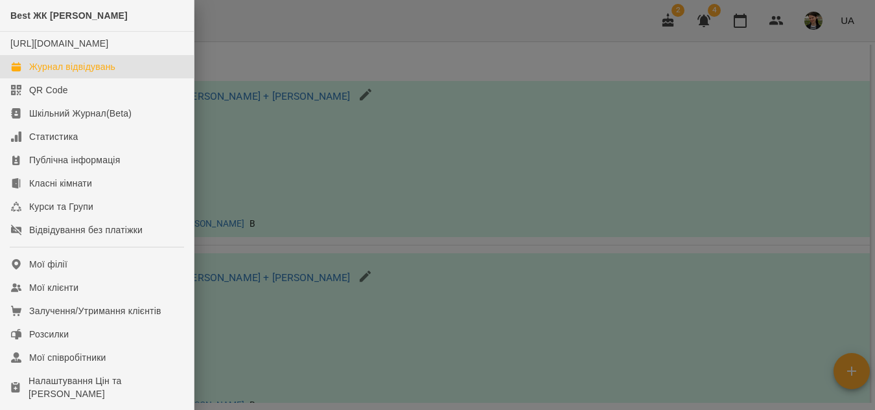
click at [87, 73] on div "Журнал відвідувань" at bounding box center [72, 66] width 86 height 13
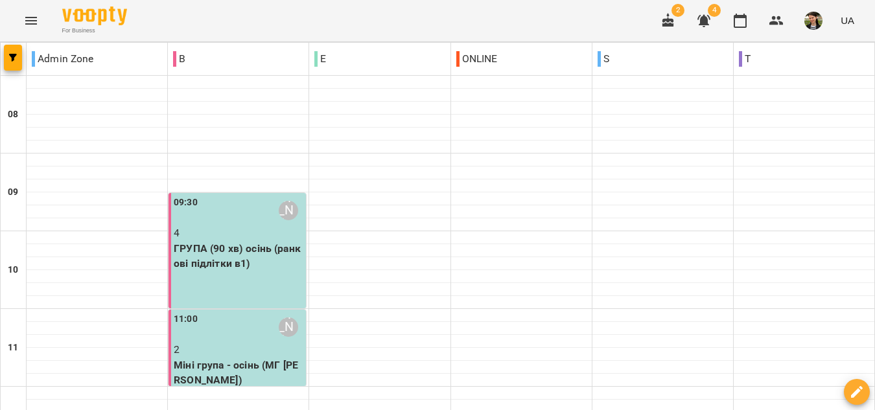
scroll to position [713, 0]
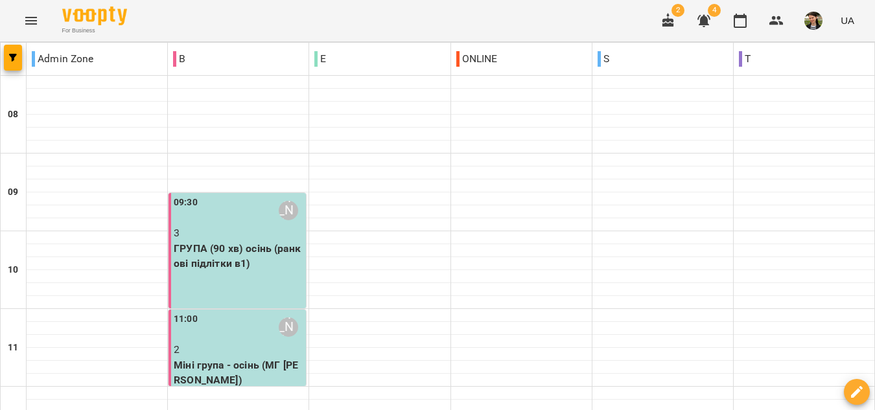
scroll to position [841, 0]
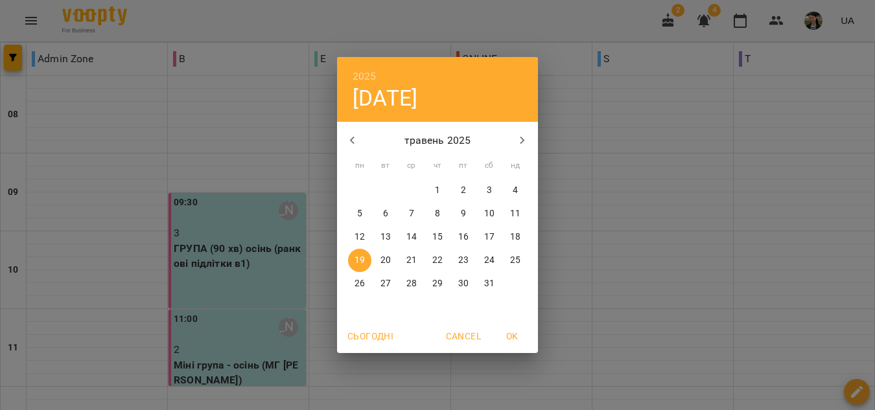
click at [516, 140] on icon "button" at bounding box center [523, 141] width 16 height 16
click at [351, 143] on icon "button" at bounding box center [353, 141] width 16 height 16
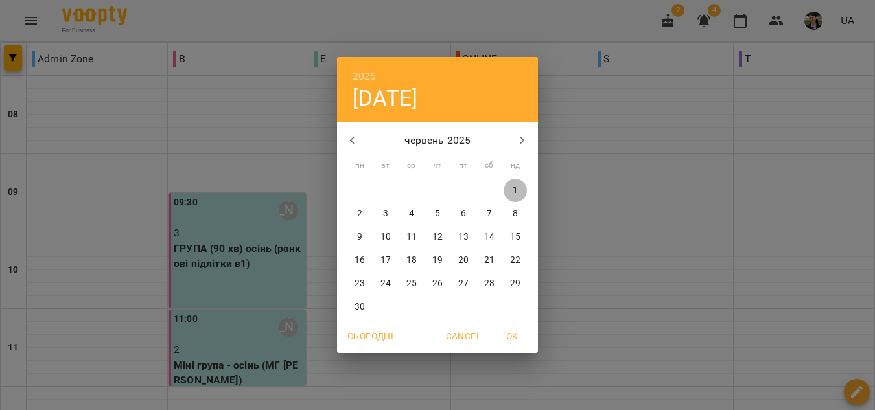
click at [520, 191] on span "1" at bounding box center [515, 190] width 23 height 13
type input "**********"
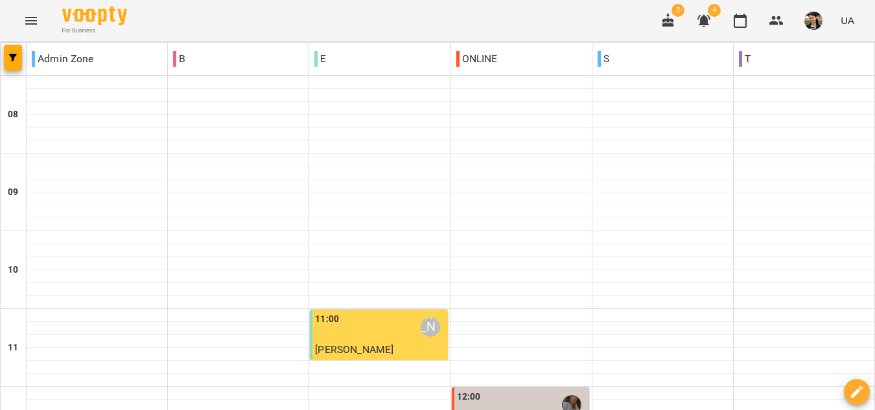
scroll to position [324, 0]
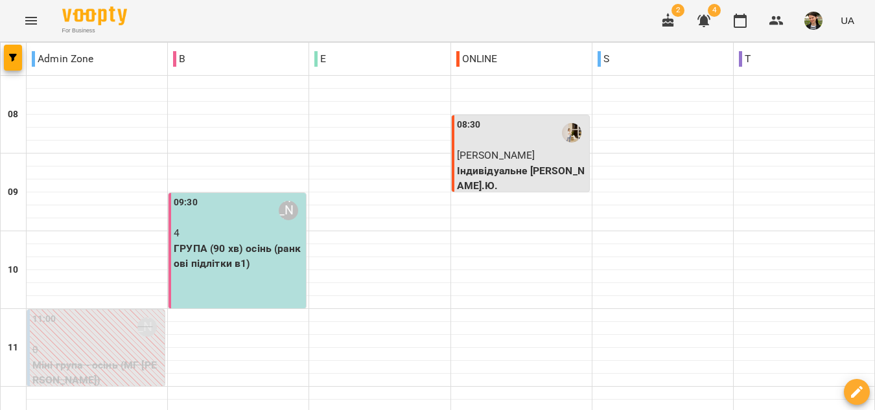
scroll to position [776, 0]
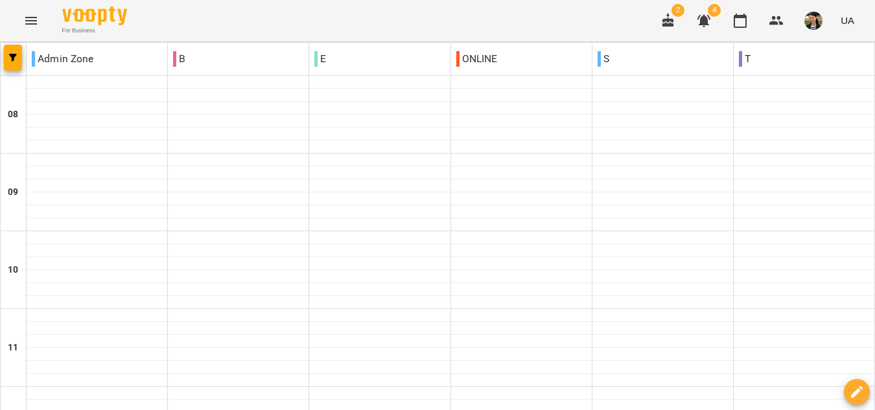
scroll to position [841, 0]
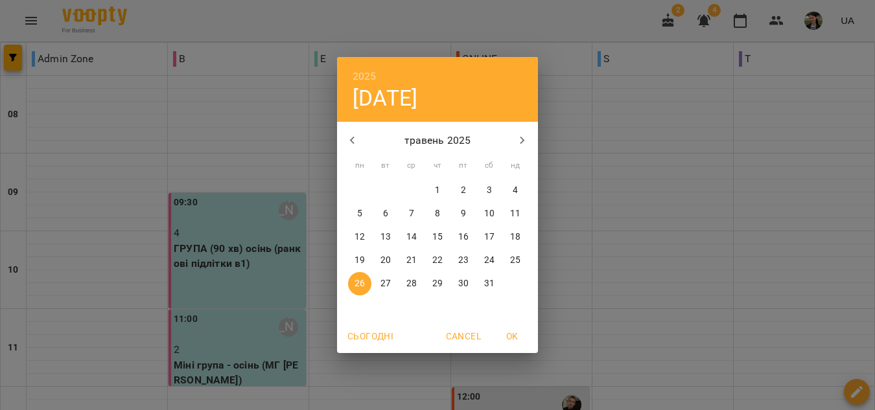
click at [522, 141] on icon "button" at bounding box center [523, 141] width 16 height 16
click at [438, 232] on p "14" at bounding box center [437, 237] width 10 height 13
type input "**********"
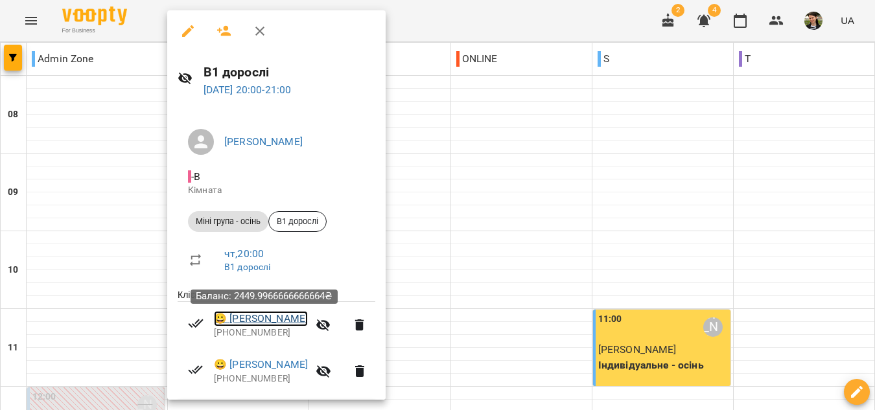
click at [297, 316] on link "😀 [PERSON_NAME]" at bounding box center [261, 319] width 94 height 16
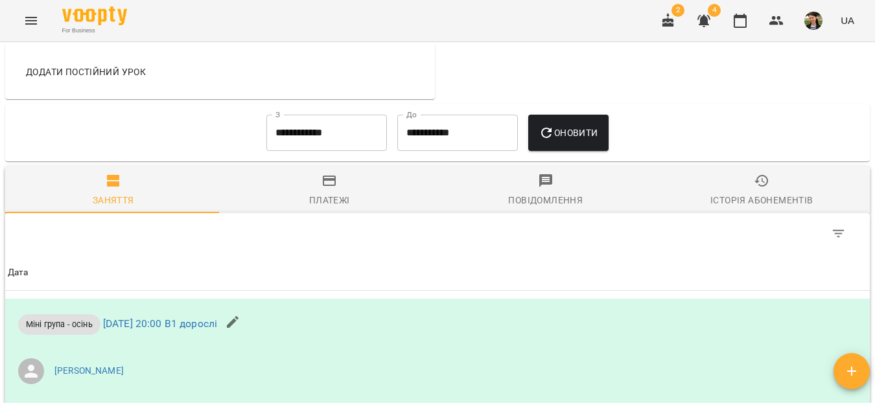
scroll to position [972, 0]
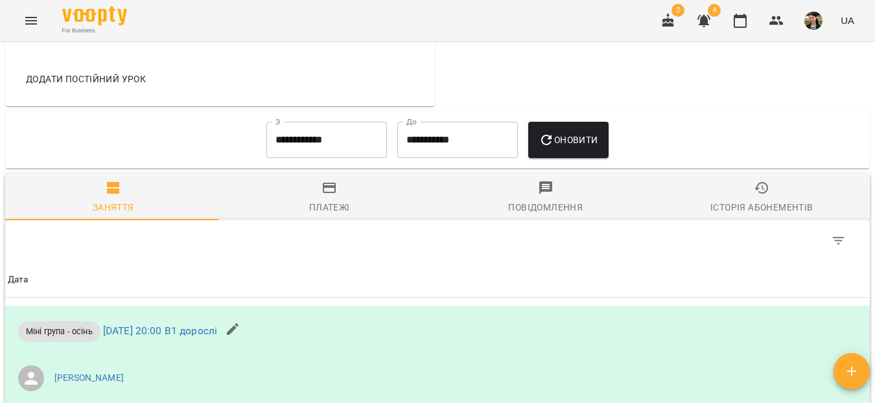
click at [345, 215] on div "Платежі" at bounding box center [329, 208] width 41 height 16
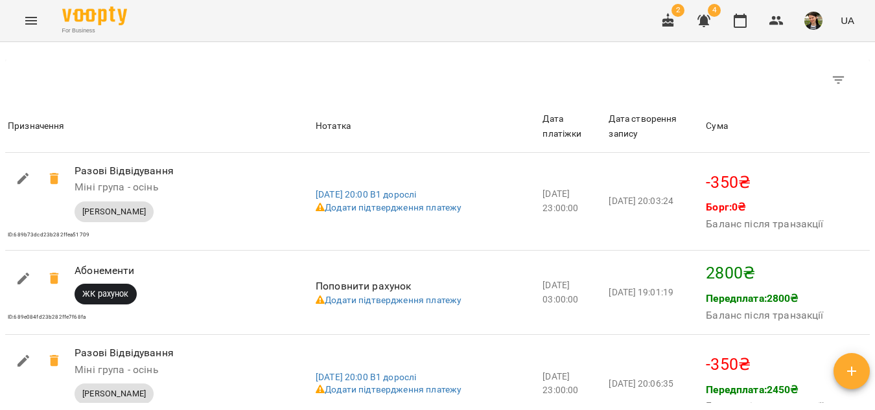
scroll to position [1296, 0]
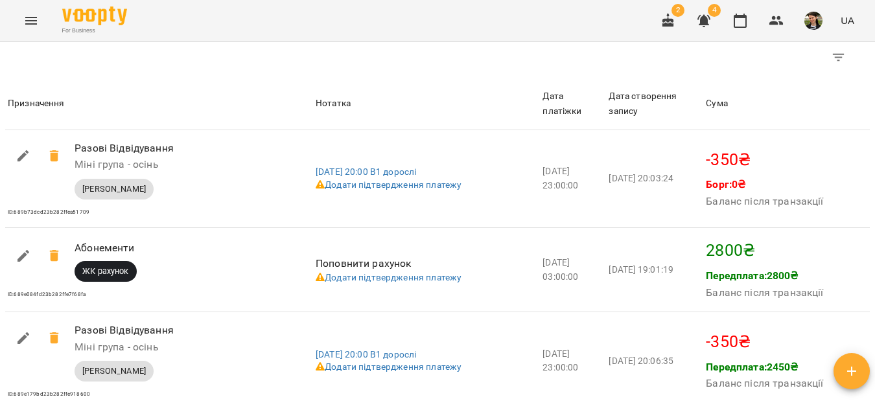
click at [27, 23] on icon "Menu" at bounding box center [31, 21] width 16 height 16
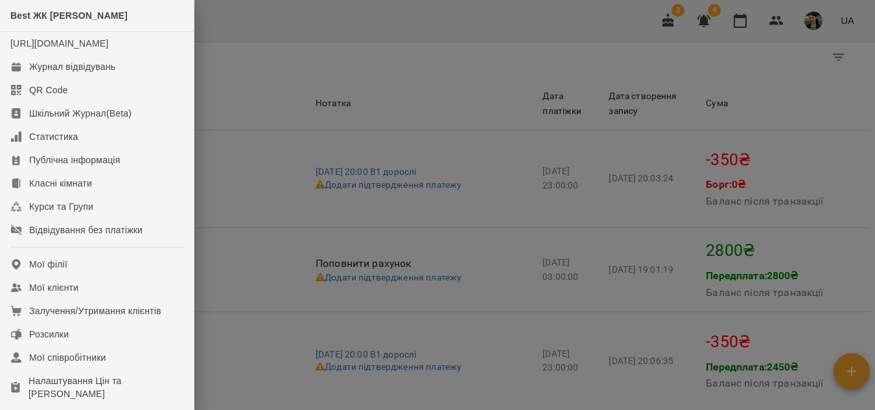
click at [478, 31] on div at bounding box center [437, 205] width 875 height 410
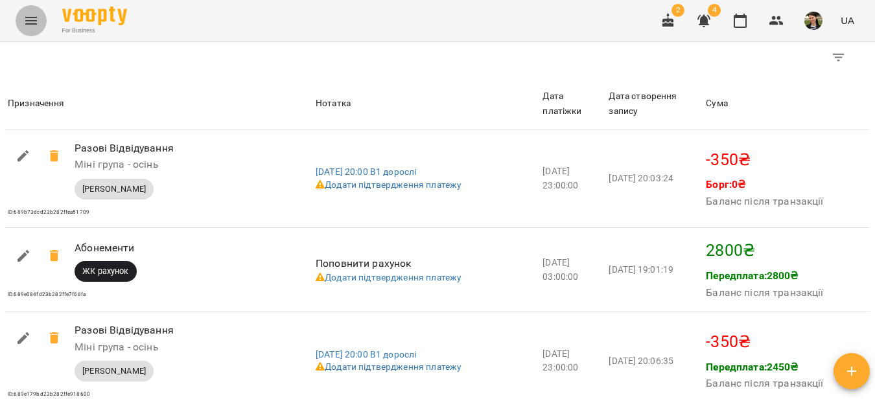
click at [31, 15] on icon "Menu" at bounding box center [31, 21] width 16 height 16
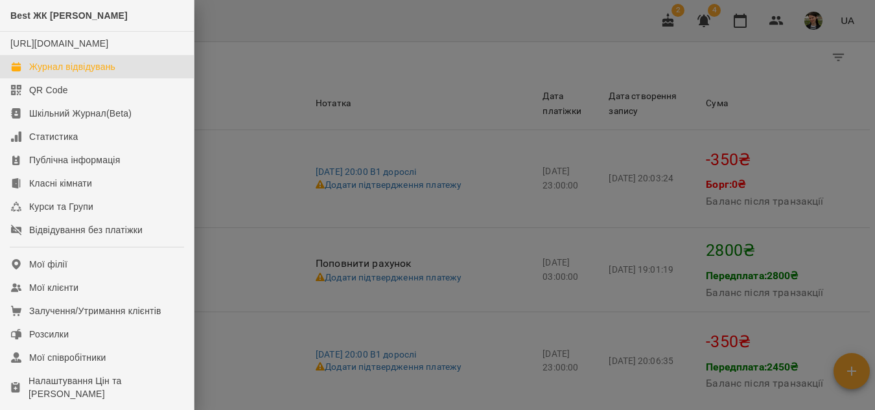
click at [54, 73] on div "Журнал відвідувань" at bounding box center [72, 66] width 86 height 13
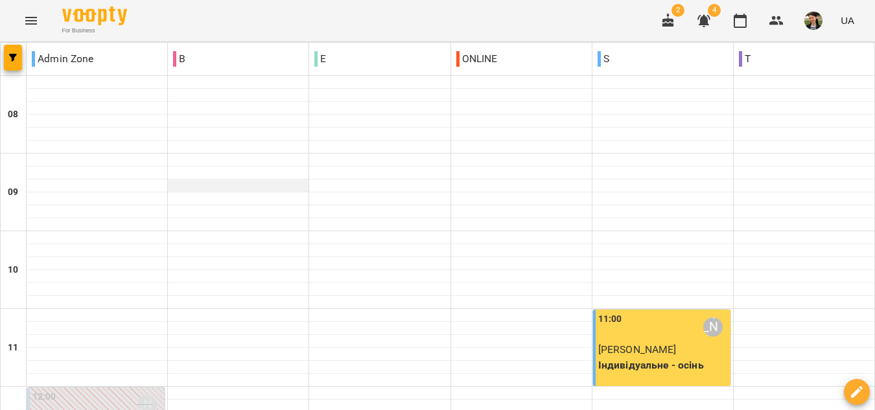
scroll to position [194, 0]
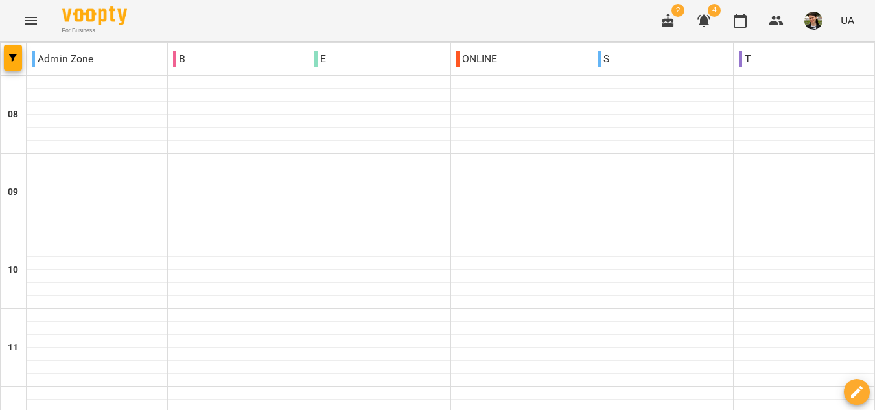
scroll to position [841, 0]
type input "**********"
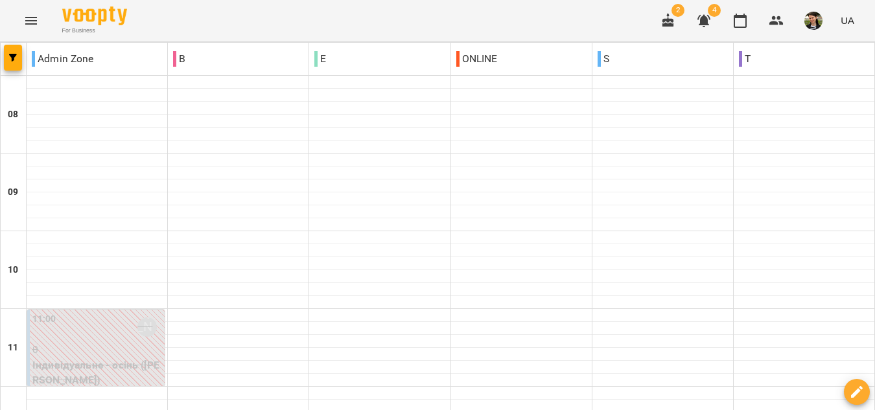
click at [17, 58] on span "button" at bounding box center [13, 58] width 18 height 8
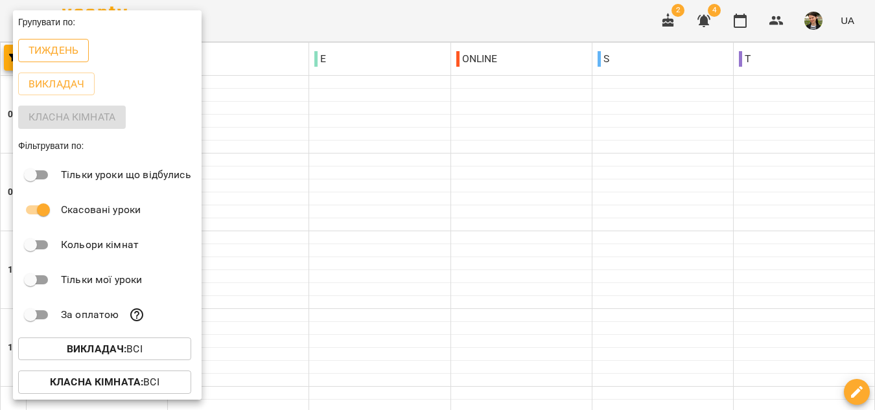
click at [35, 55] on p "Тиждень" at bounding box center [54, 51] width 50 height 16
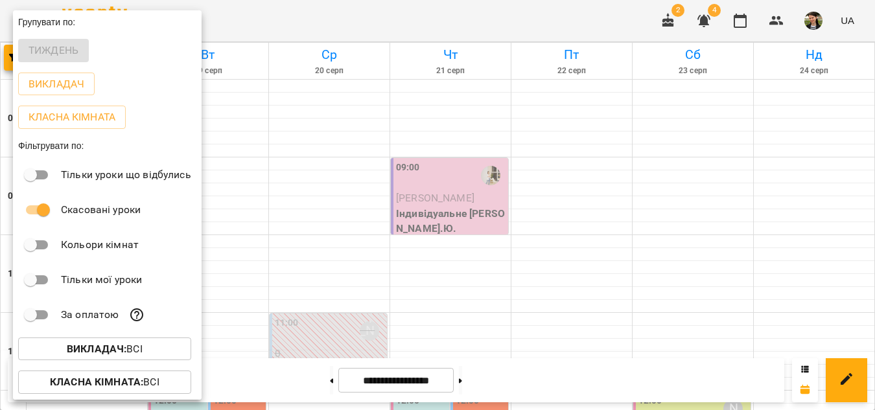
click at [342, 141] on div at bounding box center [437, 205] width 875 height 410
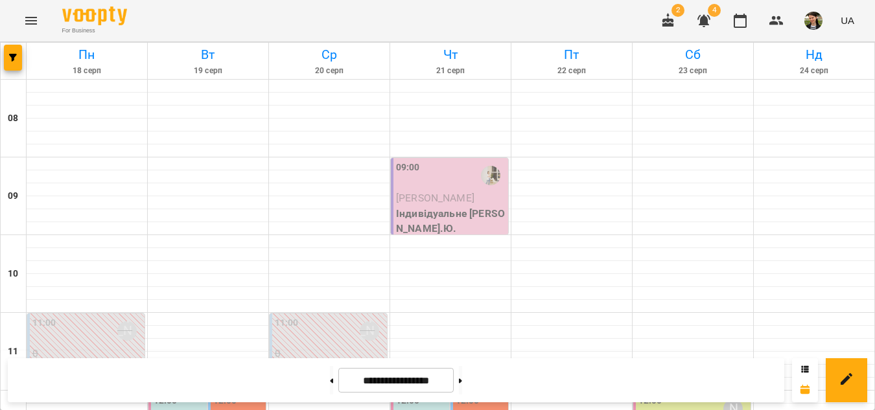
scroll to position [259, 0]
click at [19, 53] on button "button" at bounding box center [13, 58] width 18 height 26
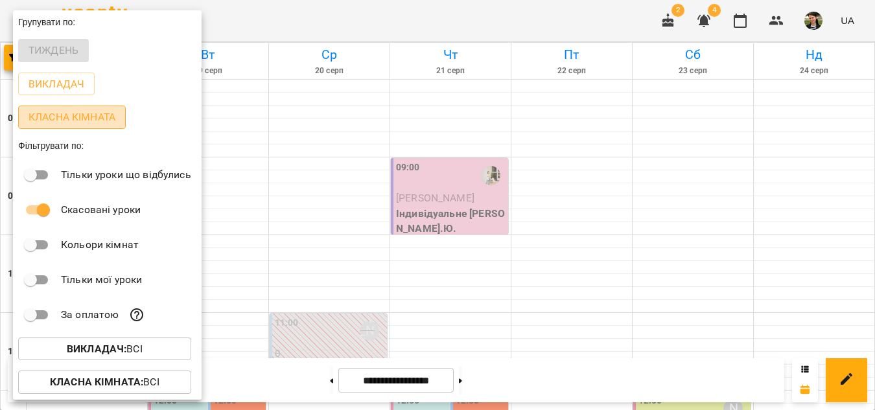
click at [54, 119] on p "Класна кімната" at bounding box center [72, 118] width 87 height 16
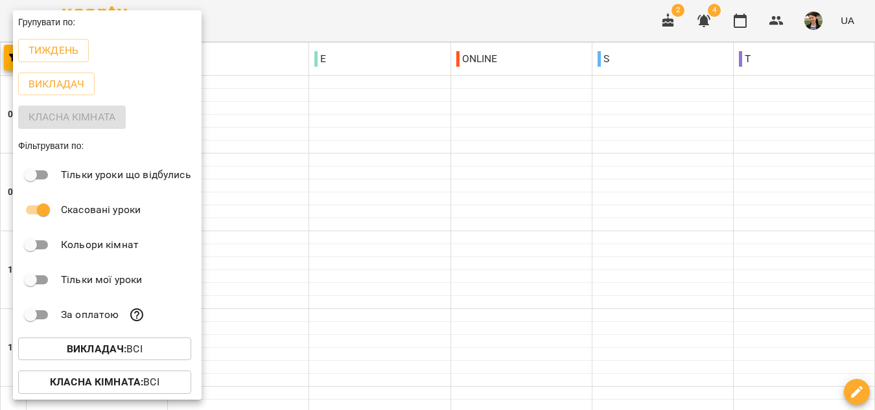
click at [284, 104] on div at bounding box center [437, 205] width 875 height 410
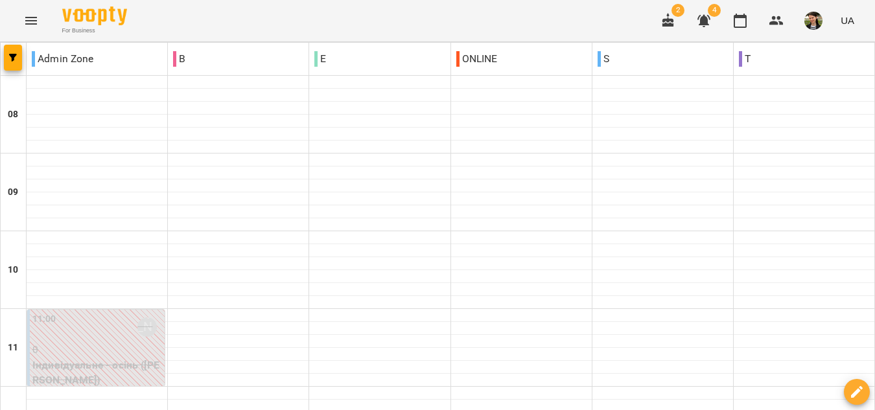
scroll to position [776, 0]
click at [32, 25] on icon "Menu" at bounding box center [31, 21] width 16 height 16
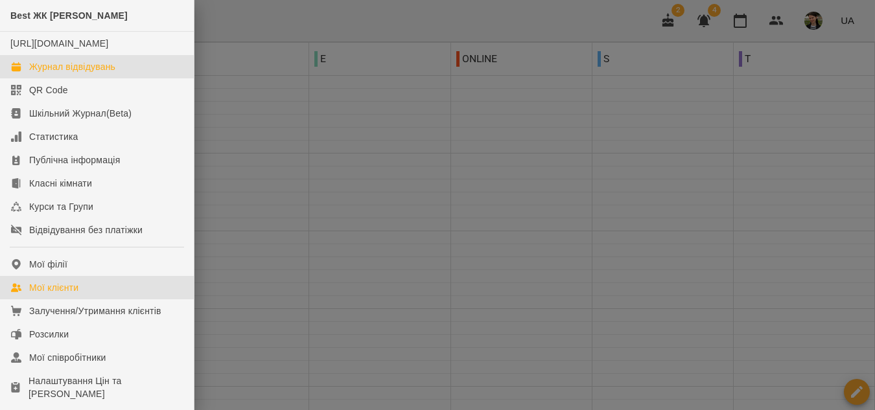
click at [54, 294] on div "Мої клієнти" at bounding box center [53, 287] width 49 height 13
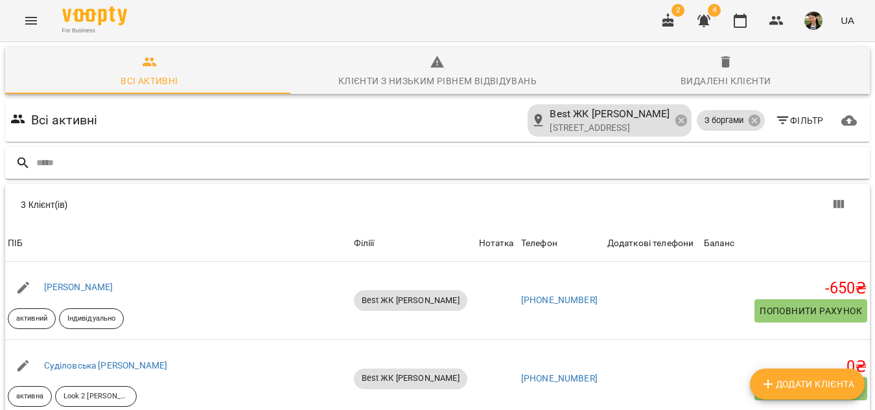
click at [288, 168] on input "text" at bounding box center [450, 162] width 828 height 21
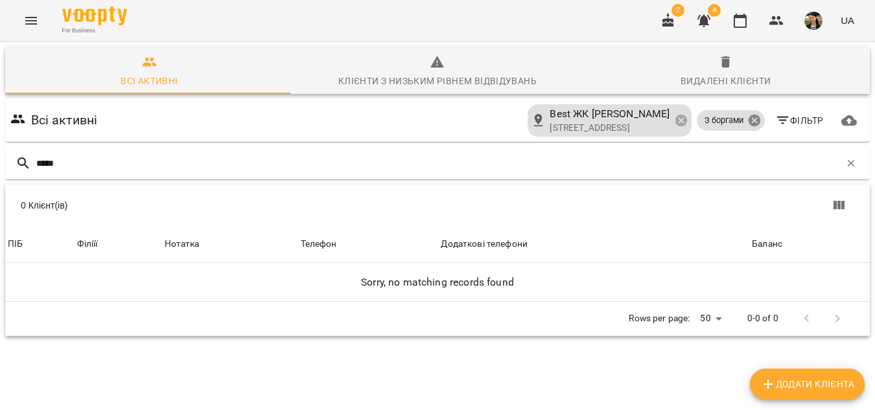
type input "*****"
click at [750, 119] on icon at bounding box center [754, 121] width 12 height 12
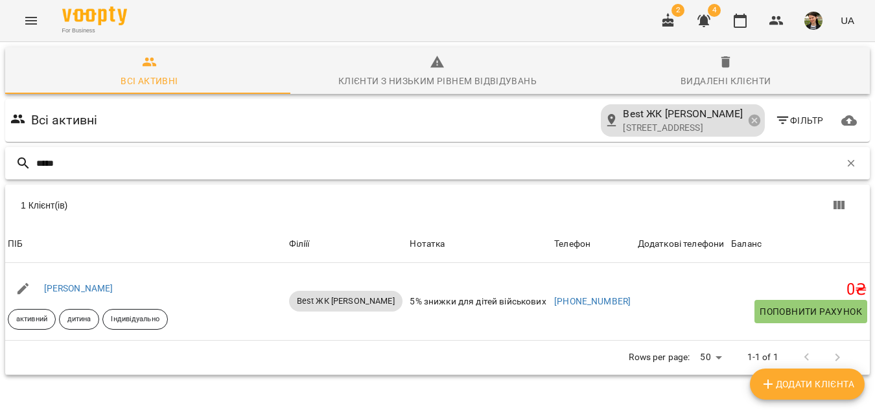
click at [240, 163] on input "*****" at bounding box center [438, 163] width 804 height 21
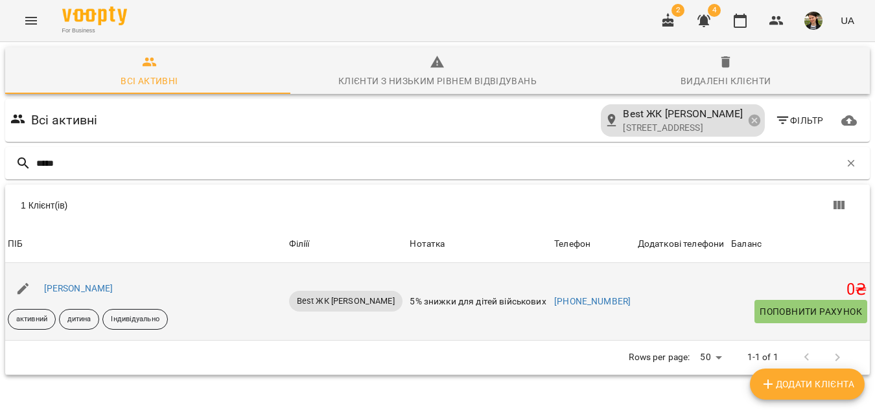
click at [94, 295] on div "[PERSON_NAME]" at bounding box center [78, 289] width 75 height 18
click at [102, 288] on link "[PERSON_NAME]" at bounding box center [78, 288] width 69 height 10
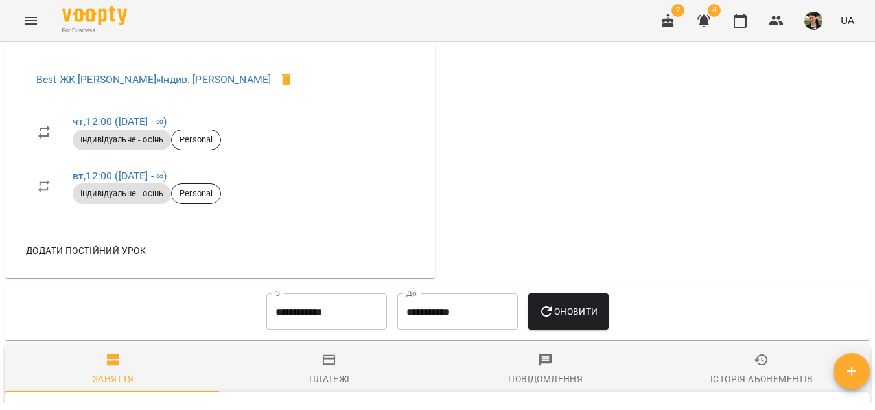
scroll to position [713, 0]
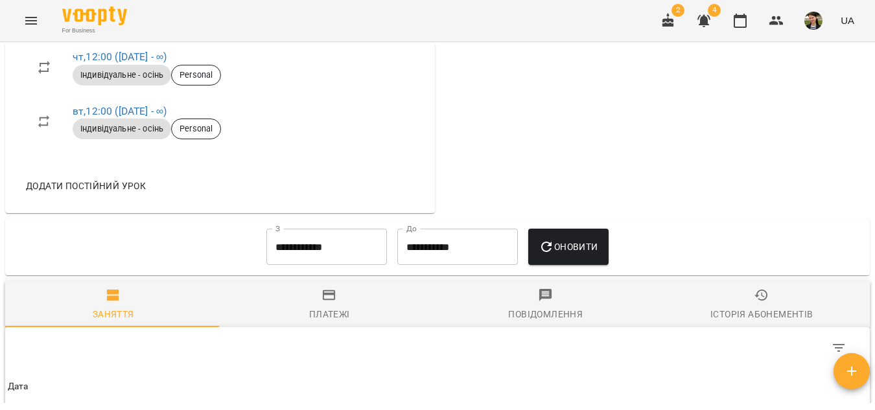
click at [286, 254] on input "**********" at bounding box center [326, 247] width 121 height 36
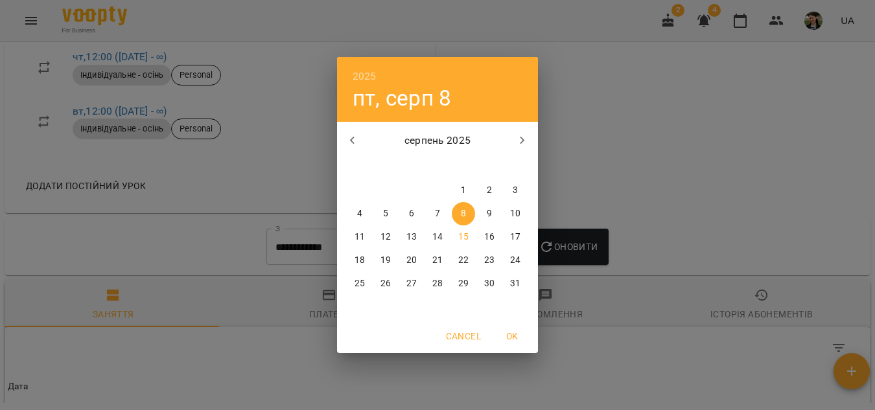
click at [349, 141] on icon "button" at bounding box center [353, 141] width 16 height 16
click at [391, 191] on span "1" at bounding box center [385, 190] width 23 height 13
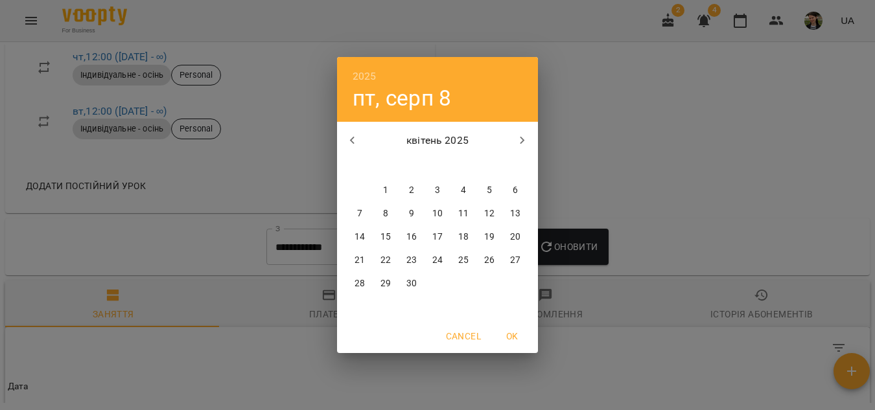
type input "**********"
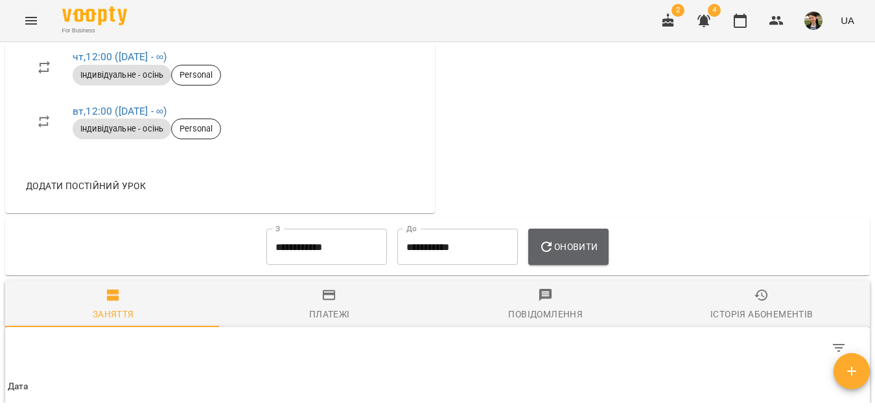
click at [581, 255] on span "Оновити" at bounding box center [568, 247] width 59 height 16
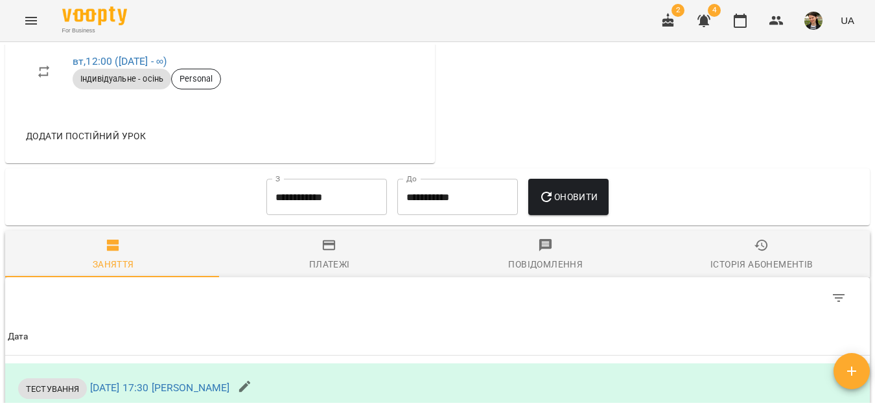
scroll to position [778, 0]
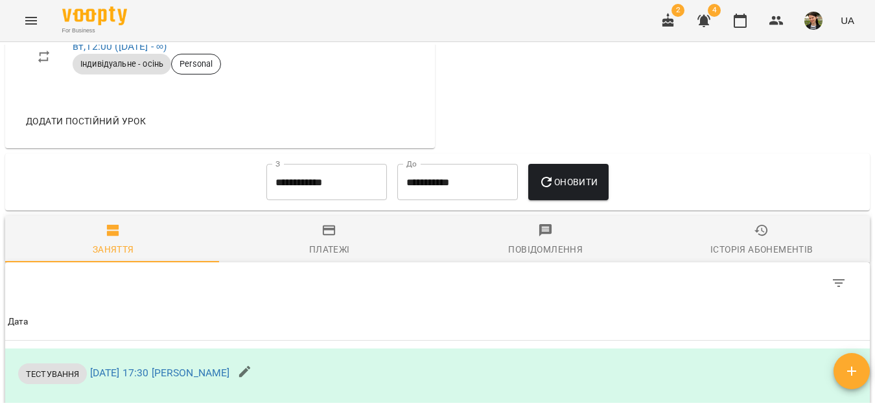
click at [568, 190] on span "Оновити" at bounding box center [568, 182] width 59 height 16
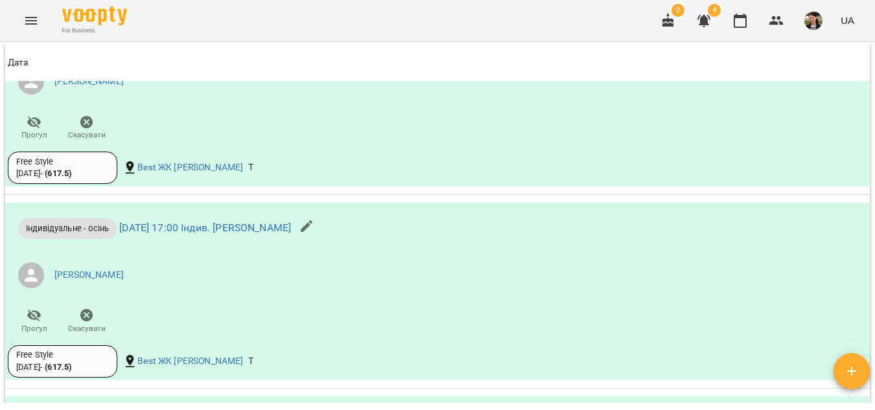
scroll to position [2080, 0]
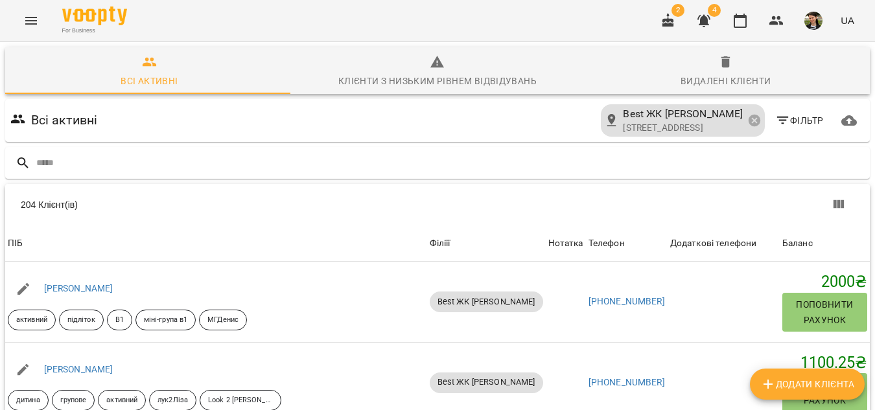
click at [39, 18] on button "Menu" at bounding box center [31, 20] width 31 height 31
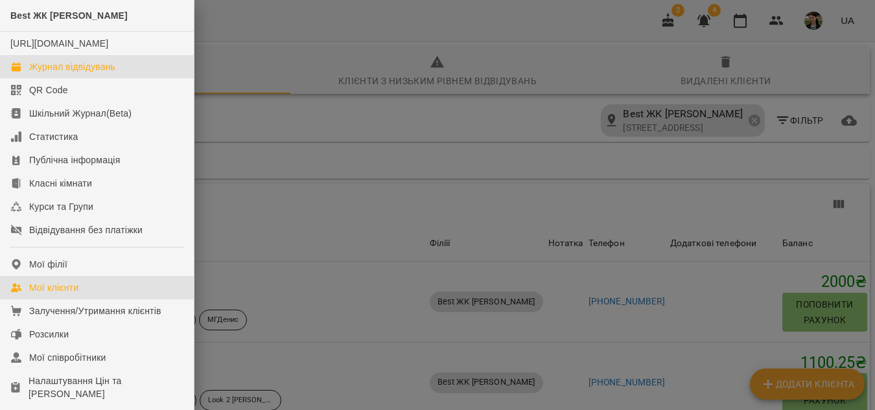
click at [69, 73] on div "Журнал відвідувань" at bounding box center [72, 66] width 86 height 13
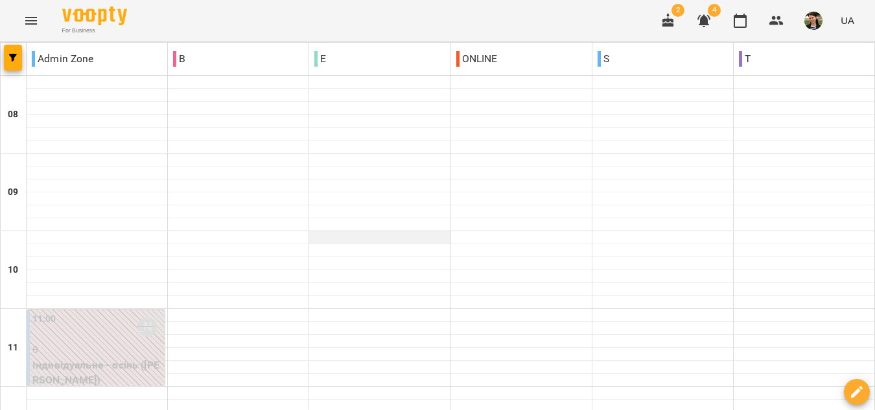
scroll to position [713, 0]
click at [35, 16] on icon "Menu" at bounding box center [31, 21] width 16 height 16
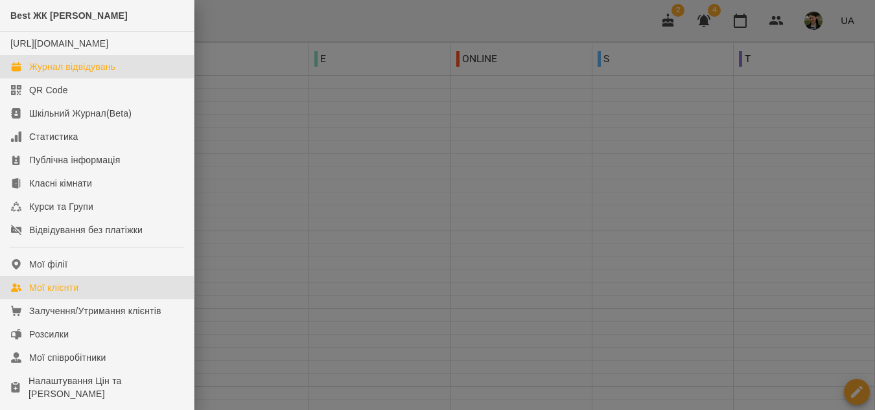
click at [82, 294] on link "Мої клієнти" at bounding box center [97, 287] width 194 height 23
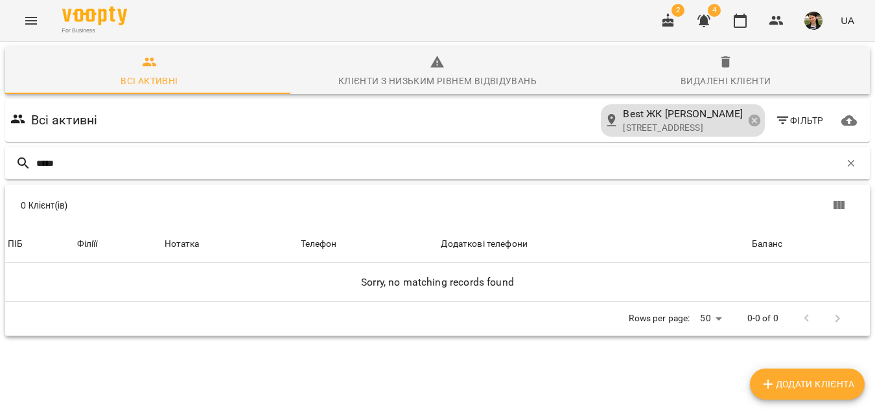
type input "******"
drag, startPoint x: 54, startPoint y: 167, endPoint x: 28, endPoint y: 176, distance: 27.3
click at [27, 176] on div "******" at bounding box center [437, 163] width 864 height 32
